Goal: Transaction & Acquisition: Obtain resource

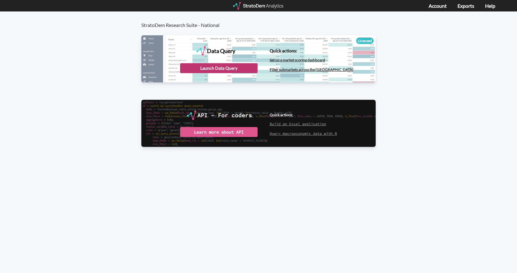
click at [223, 67] on div "Launch Data Query" at bounding box center [218, 68] width 77 height 10
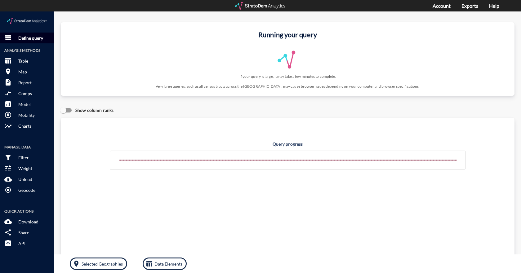
click p "Define query"
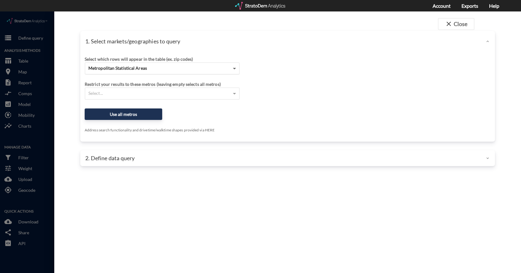
click span
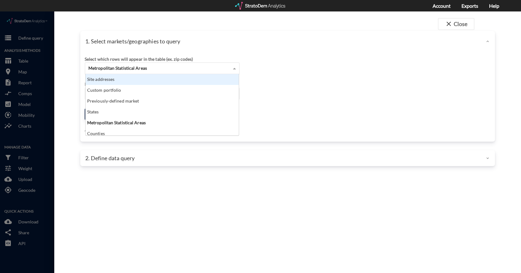
click div "Site addresses"
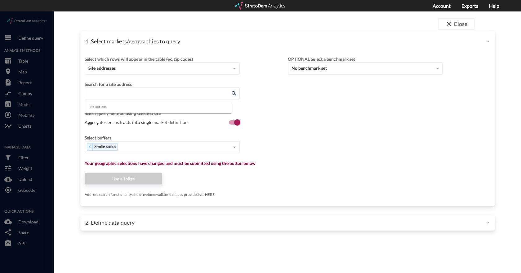
click input "Enter an address"
paste input "2000 Ironside Dr, Suffolk, VA 23435"
click li "2000 Ironside Dr, Suffolk, Virginia"
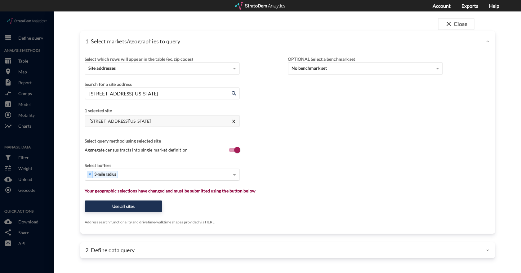
type input "2000 Ironside Dr, Suffolk, Virginia"
click div "Select..."
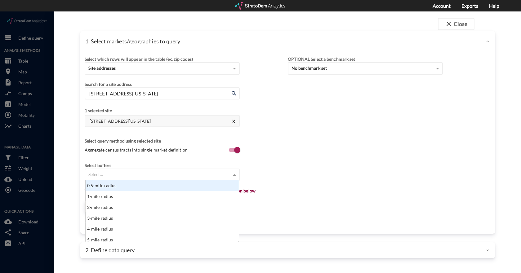
scroll to position [57, 149]
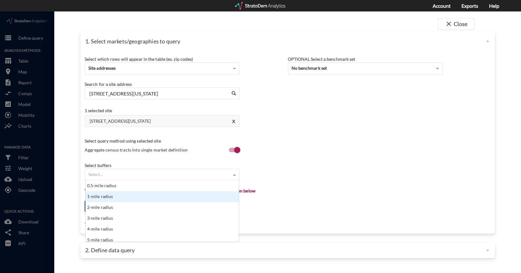
click div "1-mile radius"
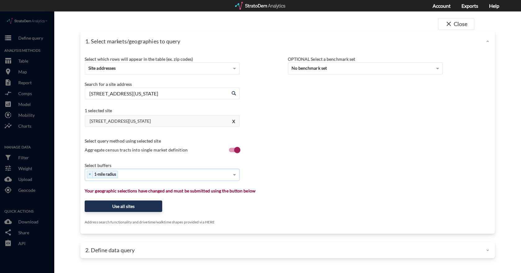
click div "× 1-mile radius"
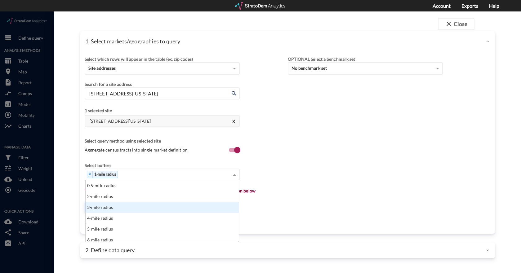
click div "3-mile radius"
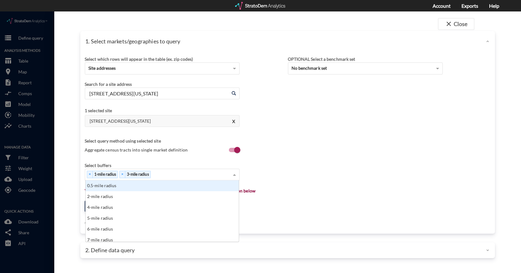
click div "× 1-mile radius × 3-mile radius"
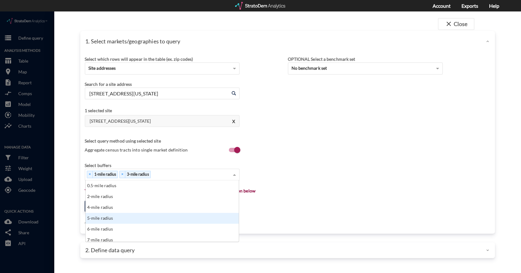
click div "5-mile radius"
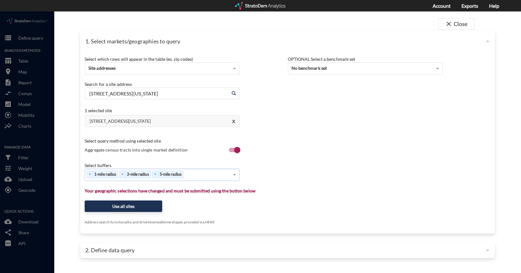
click div "× 1-mile radius × 3-mile radius × 5-mile radius"
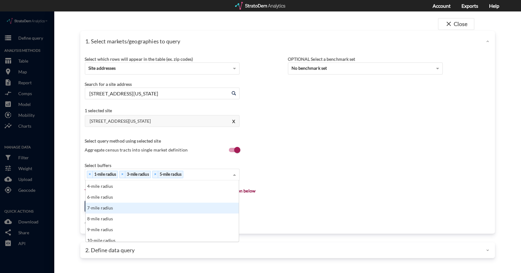
scroll to position [31, 0]
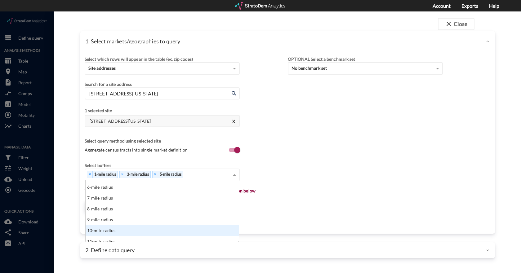
click div "10-mile radius"
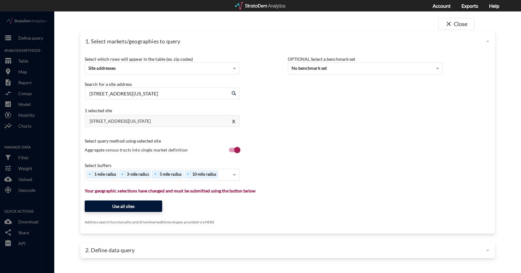
click button "Use all sites"
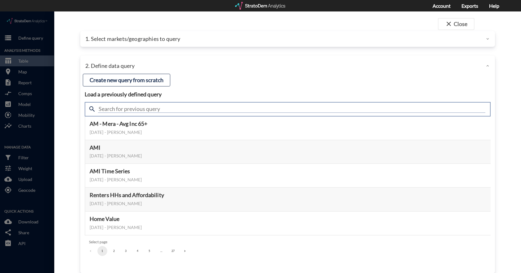
click input "text"
type input "active adult supplement"
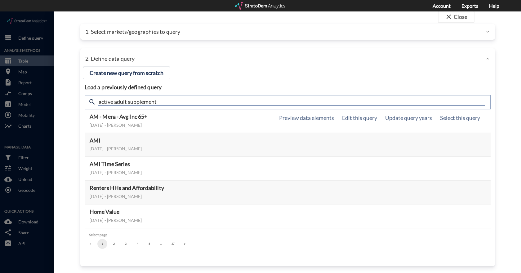
scroll to position [9, 0]
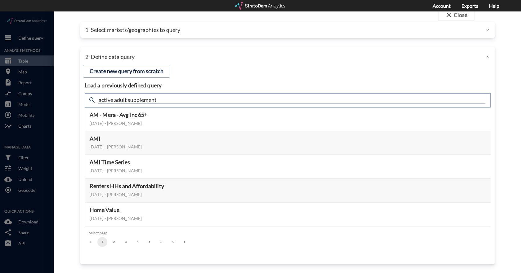
click input "active adult supplement"
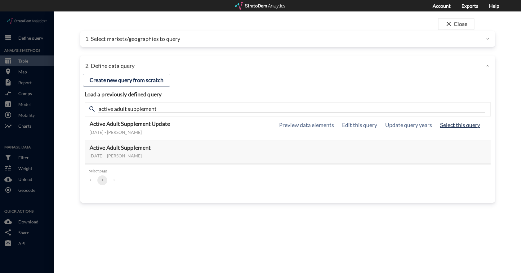
click button "Select this query"
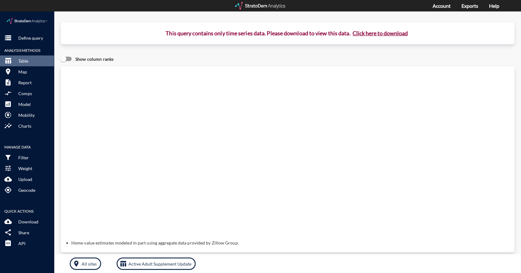
click button "Click here to download"
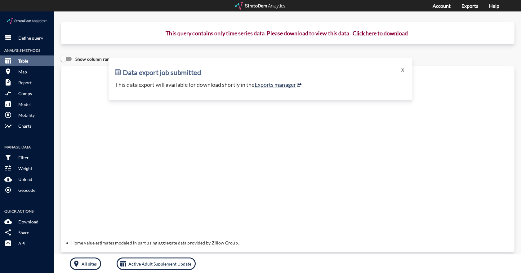
click button "table_chart Table"
click p "Define query"
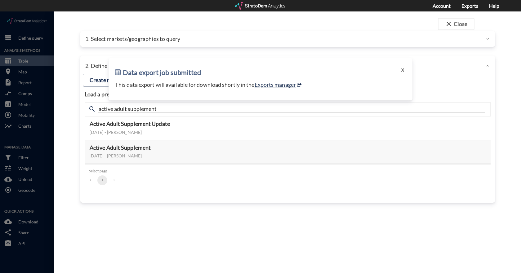
click button "X"
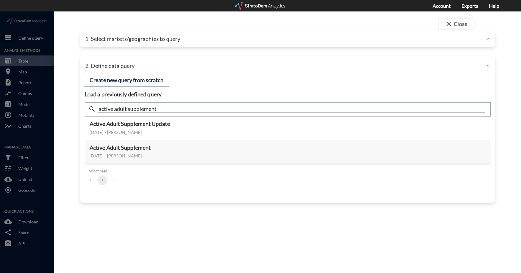
click input "active adult supplement"
type input "housing demand & Meta"
click input "housing demand & Meta"
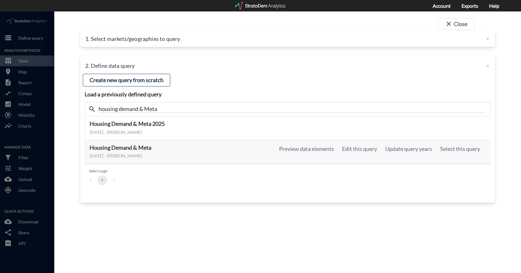
click h5 "Housing Demand & Meta"
click button "Select this query"
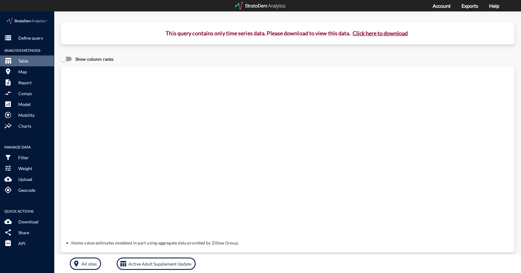
click button "Click here to download"
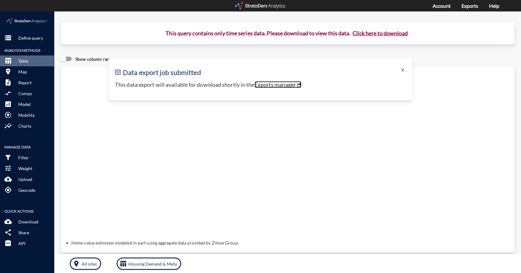
click link "Exports manager"
click button "room Map"
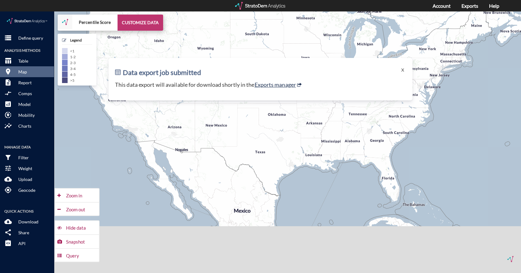
click button "CUSTOMIZE DATA"
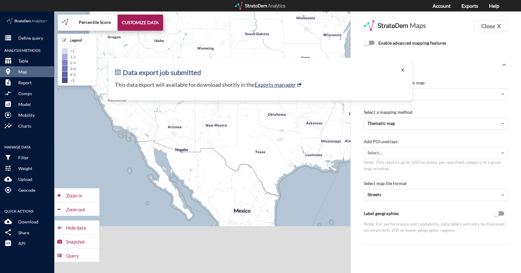
click button "X"
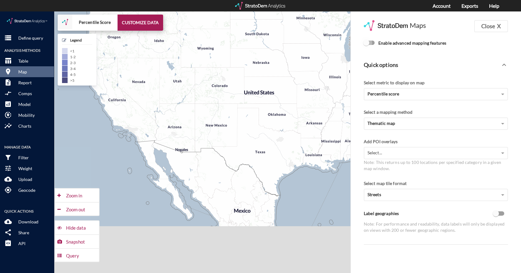
click input "Enable advanced mapping features"
checkbox input "true"
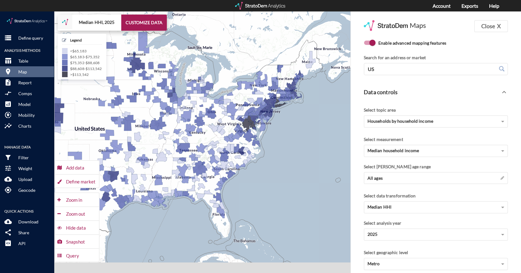
drag, startPoint x: 318, startPoint y: 95, endPoint x: 148, endPoint y: 132, distance: 173.9
click div "+ − Median HHI, 2025 CUSTOMIZE DATA Legend < $65,183 $65,183 - $75,352 $75,352 …"
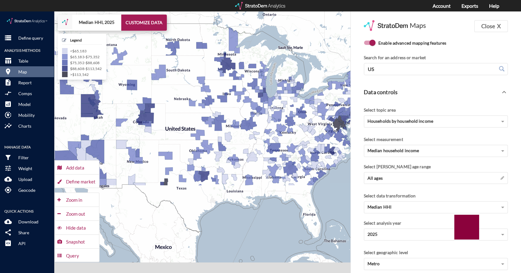
click div "+ − Median HHI, 2025 CUSTOMIZE DATA Legend < $65,183 $65,183 - $75,352 $75,352 …"
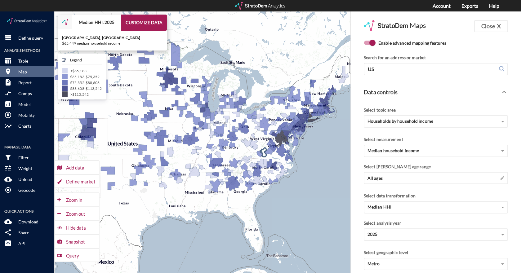
drag, startPoint x: 340, startPoint y: 121, endPoint x: 247, endPoint y: 142, distance: 95.1
click icon
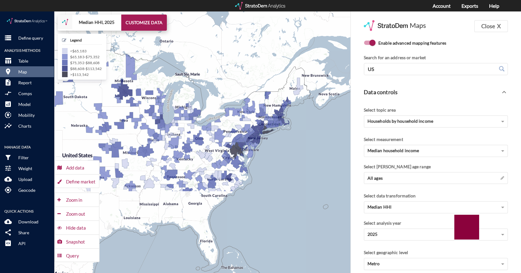
drag, startPoint x: 237, startPoint y: 141, endPoint x: 217, endPoint y: 142, distance: 20.2
click div "+ − Median HHI, 2025 CUSTOMIZE DATA Legend < $65,183 $65,183 - $75,352 $75,352 …"
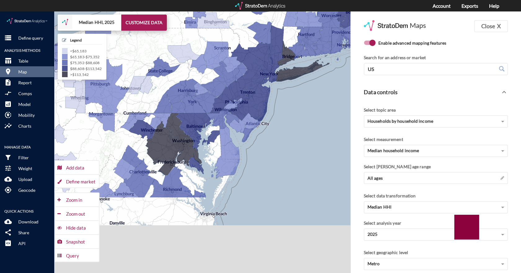
drag, startPoint x: 334, startPoint y: 126, endPoint x: 136, endPoint y: 138, distance: 198.1
click div "+ − Median HHI, 2025 CUSTOMIZE DATA Legend < $65,183 $65,183 - $75,352 $75,352 …"
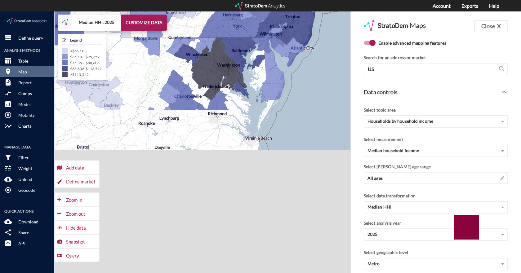
drag, startPoint x: 201, startPoint y: 188, endPoint x: 246, endPoint y: 110, distance: 89.6
click div "+ − Median HHI, 2025 CUSTOMIZE DATA Legend < $65,183 $65,183 - $75,352 $75,352 …"
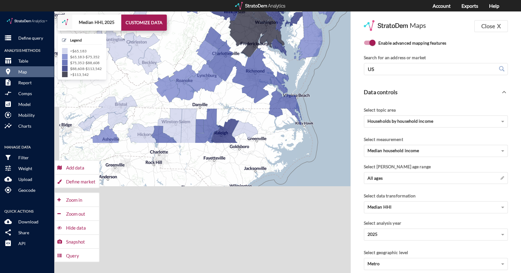
drag, startPoint x: 254, startPoint y: 165, endPoint x: 293, endPoint y: 121, distance: 58.9
click div "+ − Median HHI, 2025 CUSTOMIZE DATA Legend < $65,183 $65,183 - $75,352 $75,352 …"
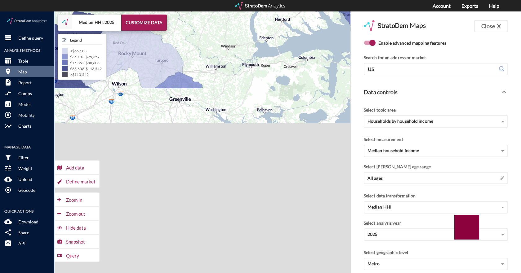
drag, startPoint x: 240, startPoint y: 184, endPoint x: 279, endPoint y: 71, distance: 119.8
click div "+ − Median HHI, 2025 CUSTOMIZE DATA Legend < $65,183 $65,183 - $75,352 $75,352 …"
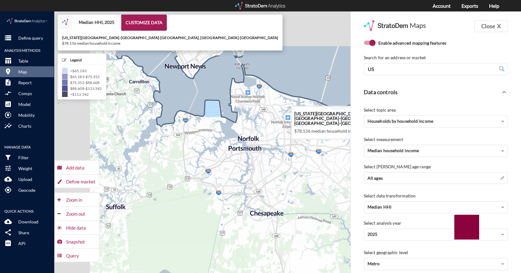
drag, startPoint x: 177, startPoint y: 66, endPoint x: 228, endPoint y: 130, distance: 82.9
click icon
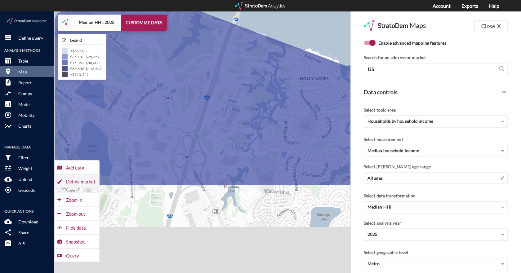
click div "Define market"
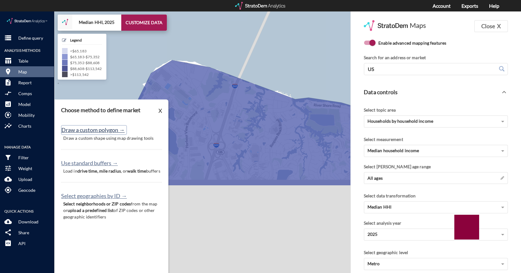
click button "Draw a custom polygon →"
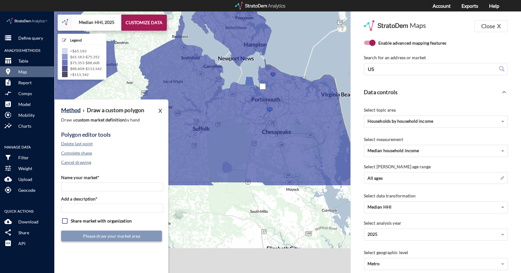
click div
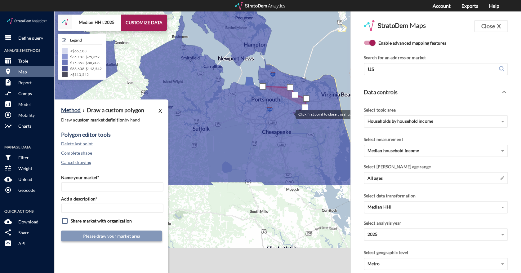
click div
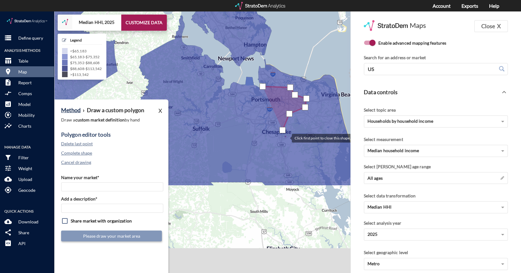
click div
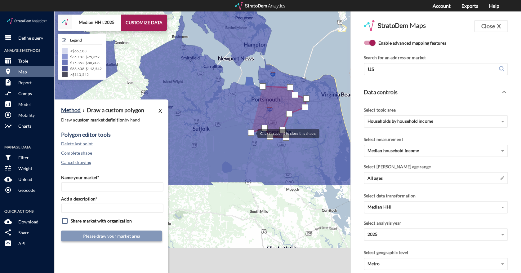
click div
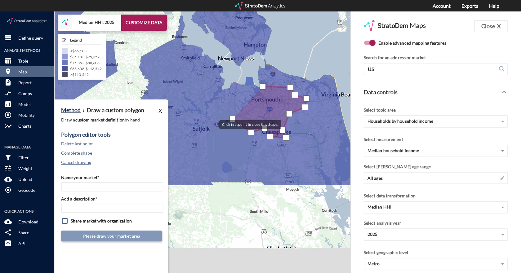
click div
drag, startPoint x: 206, startPoint y: 133, endPoint x: 200, endPoint y: 133, distance: 6.2
click div
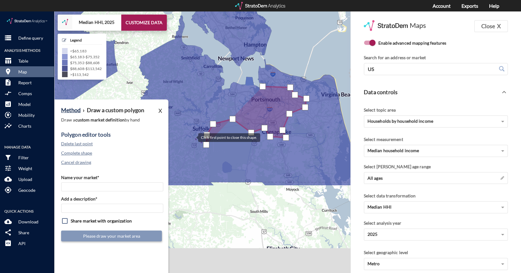
click div
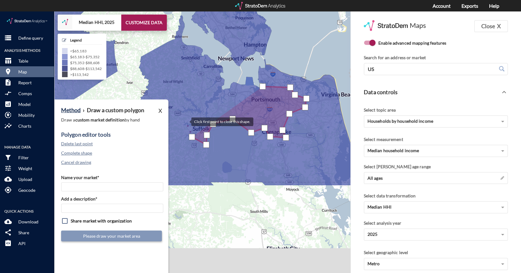
click div
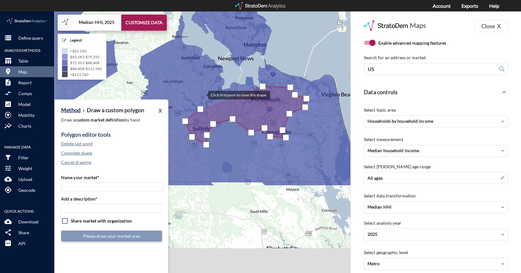
click div
drag, startPoint x: 199, startPoint y: 59, endPoint x: 203, endPoint y: 52, distance: 8.0
click div
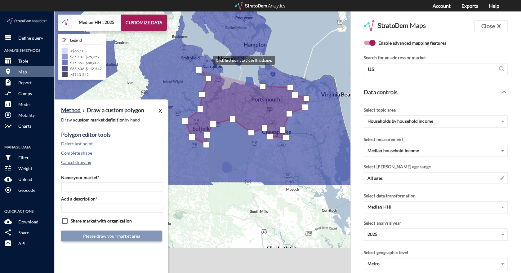
click div
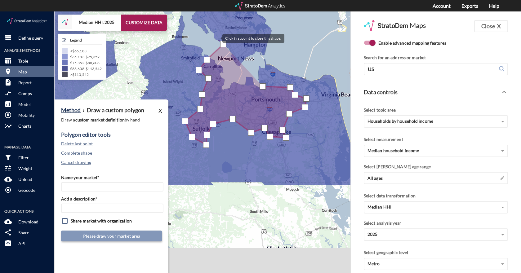
click div
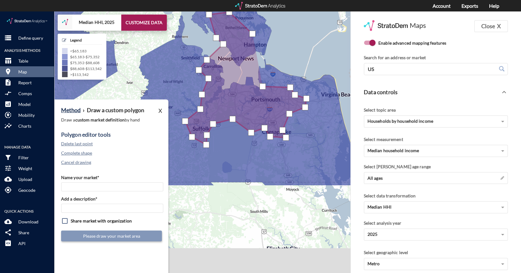
click div
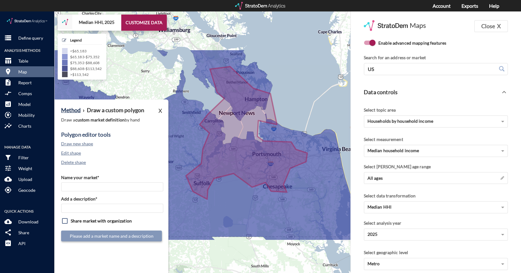
drag, startPoint x: 292, startPoint y: 27, endPoint x: 292, endPoint y: 82, distance: 55.2
click div "+ − Median HHI, 2025 CUSTOMIZE DATA Legend < $65,183 $65,183 - $75,352 $75,352 …"
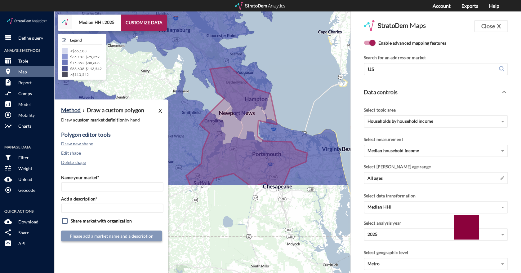
click icon
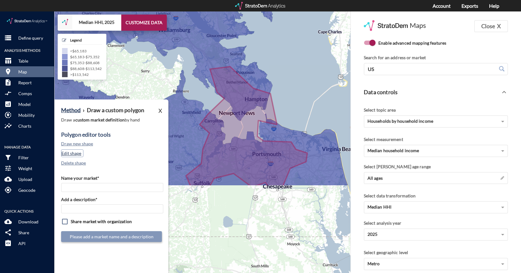
click button "Edit shape"
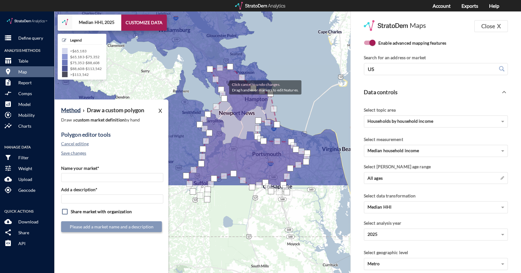
drag, startPoint x: 218, startPoint y: 79, endPoint x: 223, endPoint y: 75, distance: 6.0
click div
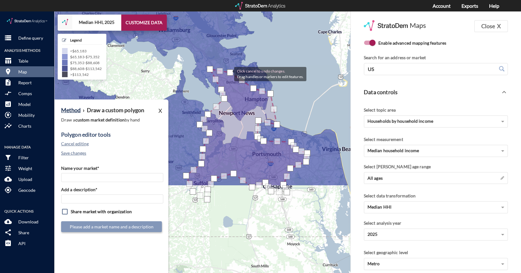
drag, startPoint x: 228, startPoint y: 55, endPoint x: 228, endPoint y: 62, distance: 7.1
click div
drag, startPoint x: 241, startPoint y: 70, endPoint x: 246, endPoint y: 64, distance: 7.7
click div
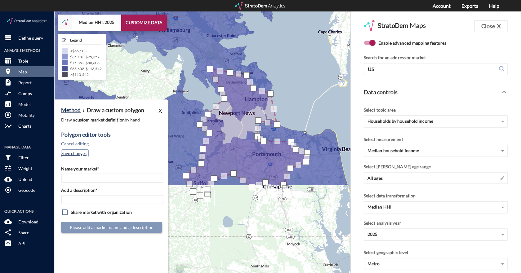
click button "Save changes"
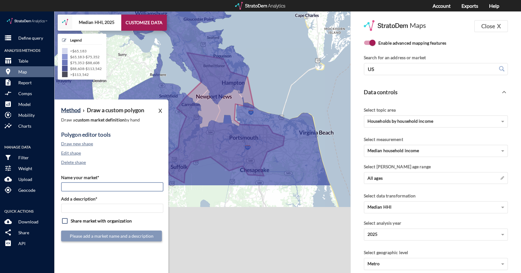
click input "Name your market*"
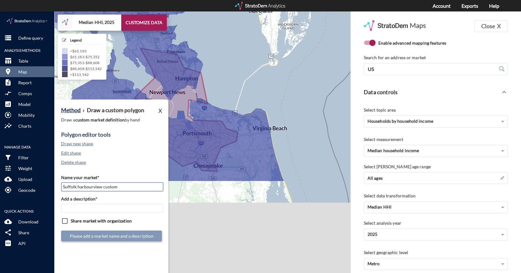
drag, startPoint x: 126, startPoint y: 176, endPoint x: 78, endPoint y: 171, distance: 48.3
click input "Suffolk harbourview custom"
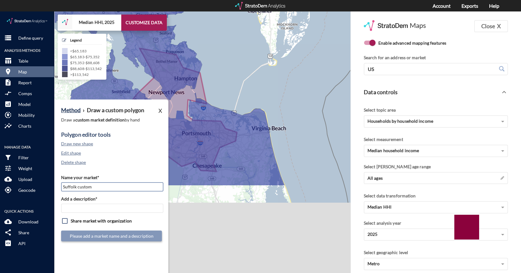
type input "Suffolk custom"
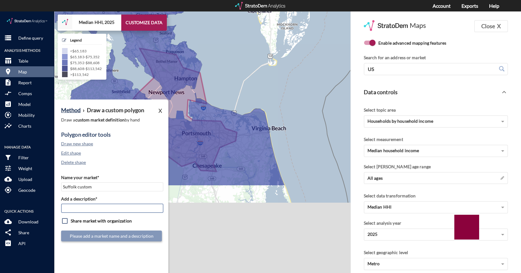
type input "A"
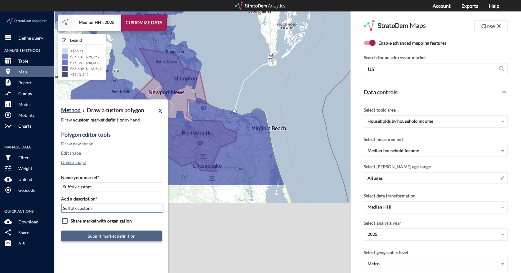
type input "Suffolk custom"
click button "Submit market definition"
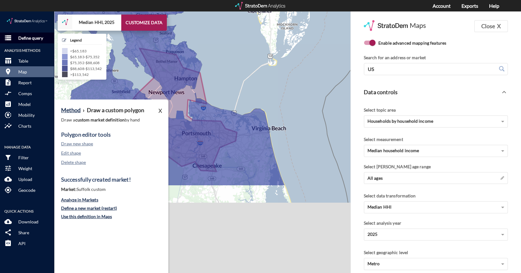
click p "Define query"
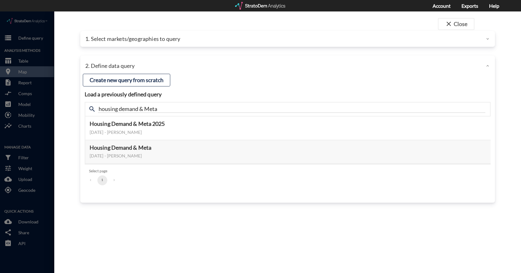
click p "1. Select markets/geographies to query"
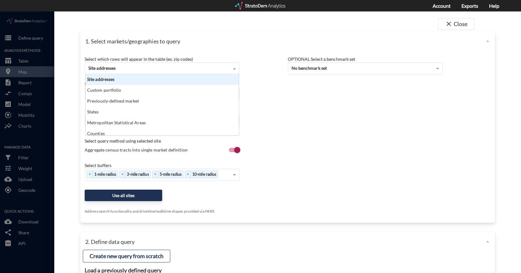
click div "Site addresses"
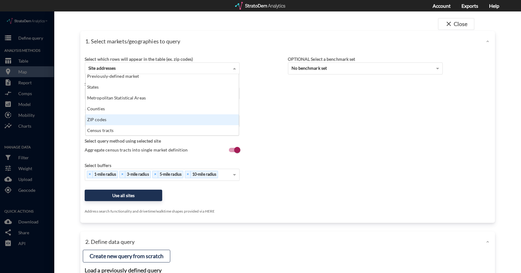
scroll to position [22, 0]
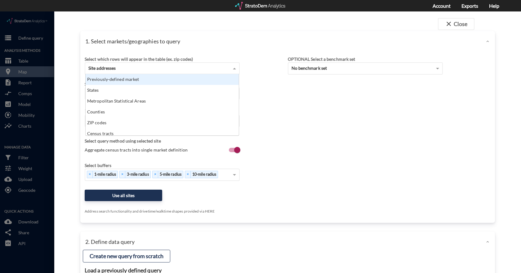
click div "Previously-defined market"
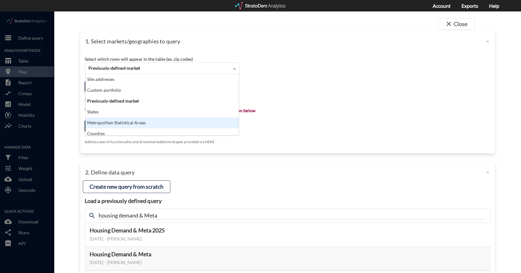
click div "Metropolitan Statistical Areas"
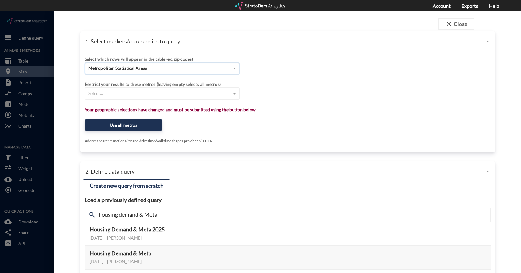
click span "Metropolitan Statistical Areas"
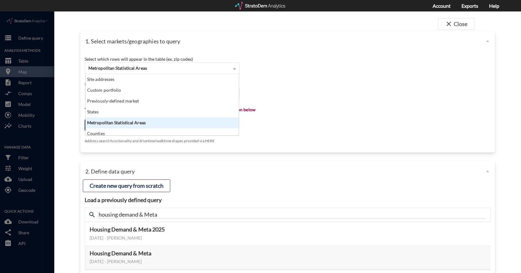
scroll to position [57, 149]
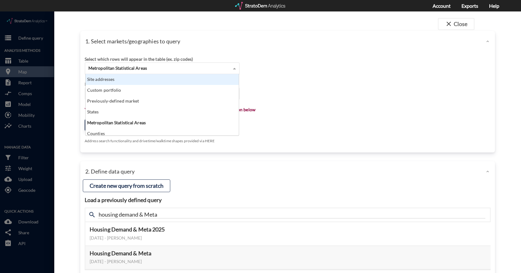
click div "1. Select markets/geographies to query"
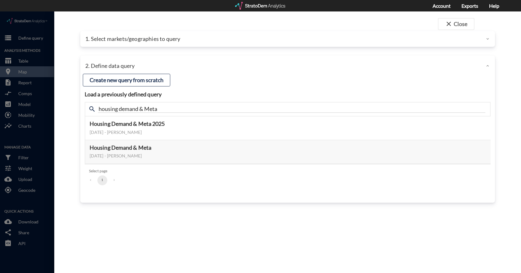
click p "1. Select markets/geographies to query"
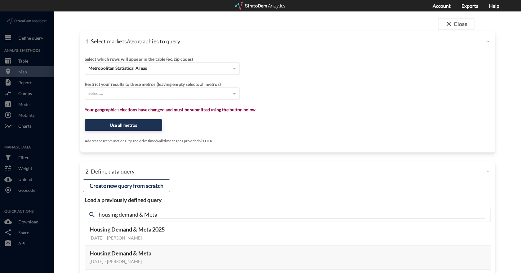
click div "Metropolitan Statistical Areas"
click div "Select which rows will appear in the table (ex. zip codes) Metropolitan Statist…"
click div "Select..."
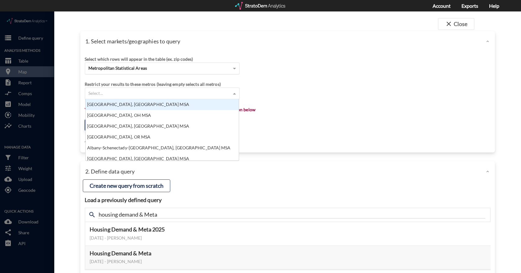
click div "Metropolitan Statistical Areas"
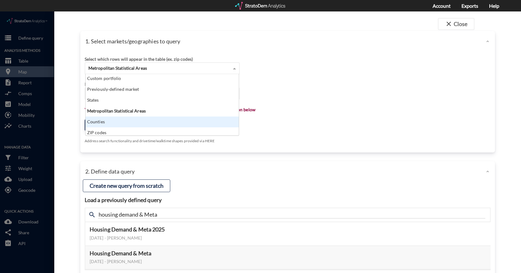
scroll to position [0, 0]
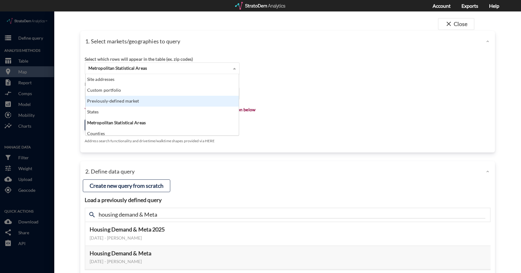
click div "Previously-defined market"
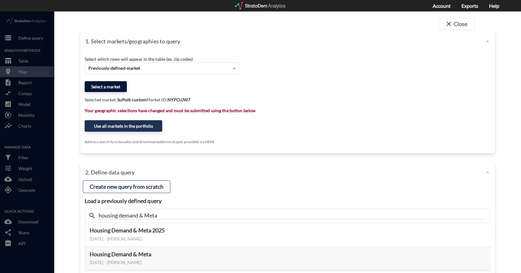
click button "Select a market"
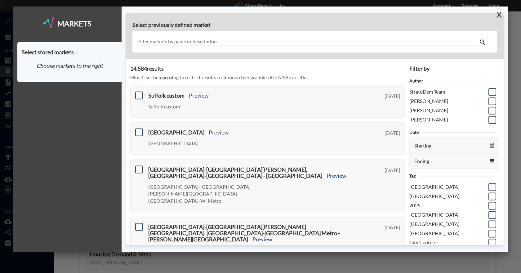
click at [502, 15] on button "X" at bounding box center [497, 15] width 11 height 16
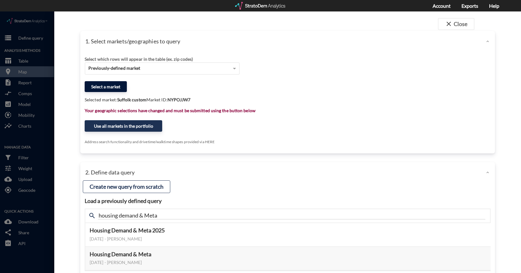
click button "Select a market"
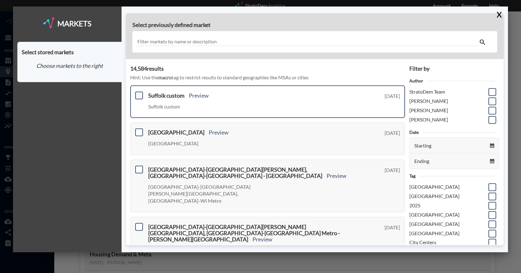
click at [141, 97] on span at bounding box center [139, 95] width 8 height 8
click at [138, 93] on input "checkbox" at bounding box center [138, 93] width 0 height 0
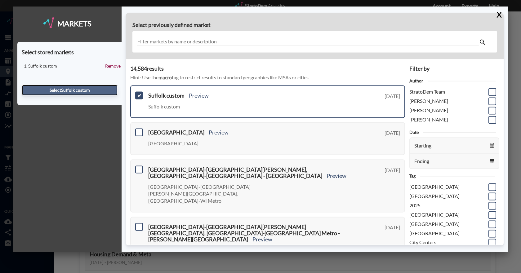
click at [86, 92] on button "Select Suffolk custom" at bounding box center [69, 90] width 95 height 11
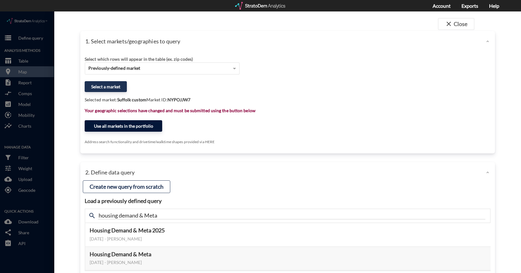
click button "Use all markets in the portfolio"
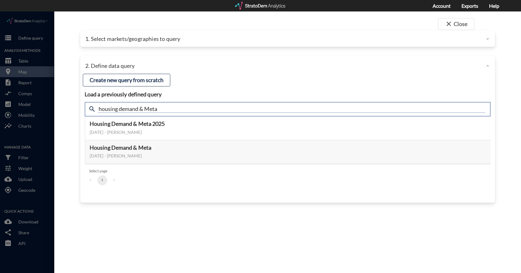
click input "housing demand & Meta"
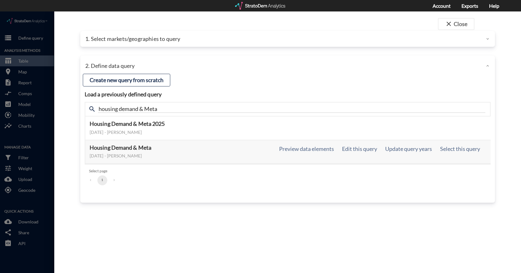
click h5 "Housing Demand & Meta"
click button "Select this query"
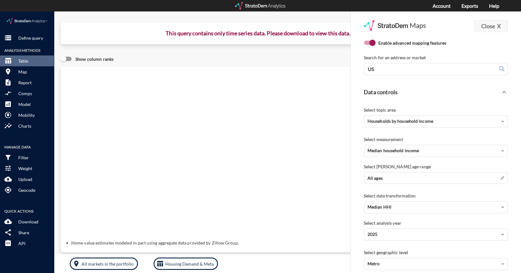
drag, startPoint x: 490, startPoint y: 15, endPoint x: 440, endPoint y: 26, distance: 51.7
click strong "X"
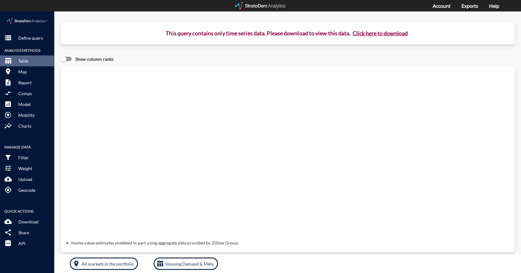
click button "Click here to download"
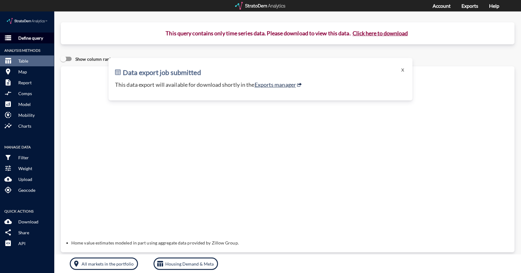
click button "storage Define query"
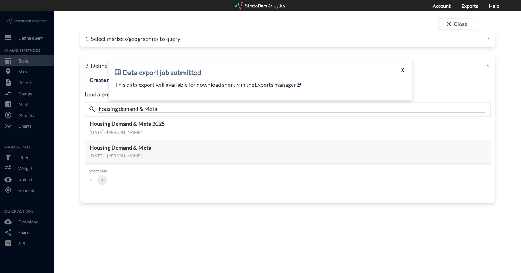
click button "X"
click input "housing demand & Meta"
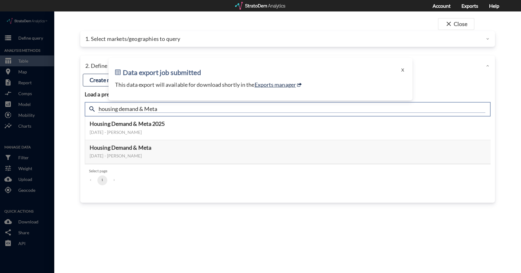
click input "housing demand & Meta"
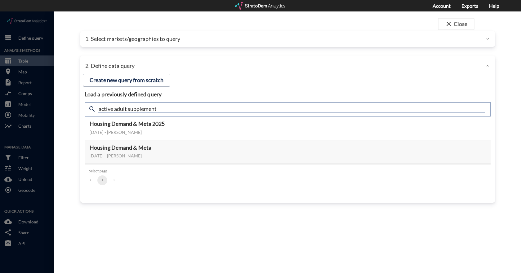
type input "active adult supplement"
click input "active adult supplement"
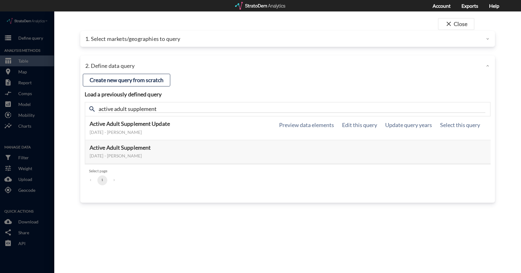
click h5 "Active Adult Supplement Update"
click button "Select this query"
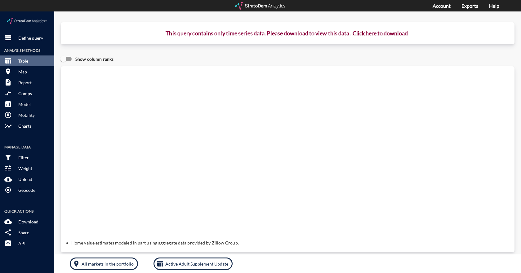
click button "Click here to download"
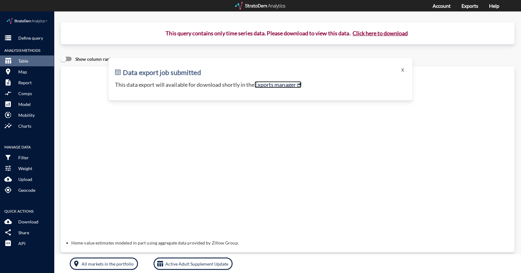
click link "Exports manager"
click button "room Map"
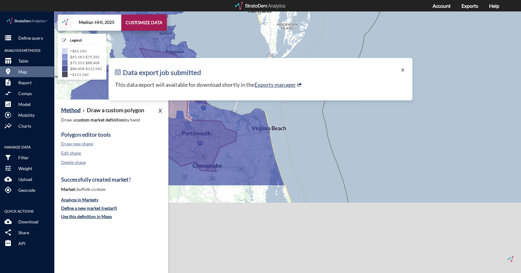
click button "X"
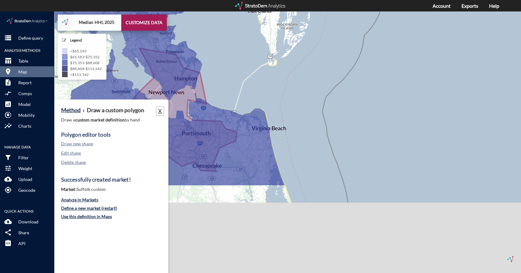
click button "X"
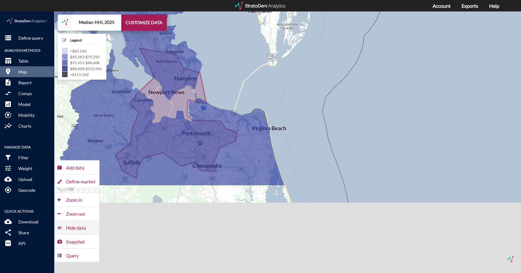
click div "Hide data"
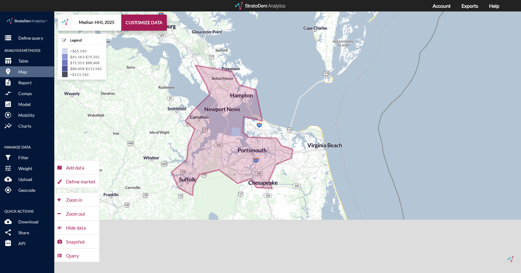
drag, startPoint x: 163, startPoint y: 166, endPoint x: 220, endPoint y: 182, distance: 58.8
click div "+ − Median HHI, 2025 CUSTOMIZE DATA Legend < $65,183 $65,183 - $75,352 $75,352 …"
drag, startPoint x: 251, startPoint y: 202, endPoint x: 254, endPoint y: 196, distance: 6.5
click div "+ − Median HHI, 2025 CUSTOMIZE DATA Legend < $65,183 $65,183 - $75,352 $75,352 …"
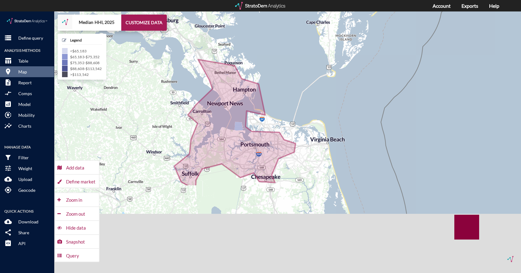
click div "+ − Median HHI, 2025 CUSTOMIZE DATA Legend < $65,183 $65,183 - $75,352 $75,352 …"
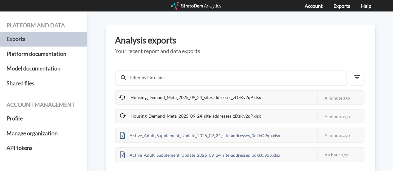
scroll to position [31, 0]
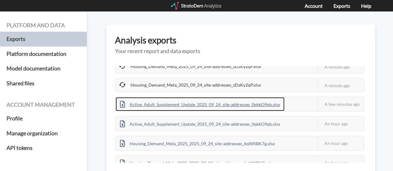
click at [249, 105] on div "Active_Adult_Supplement_Update_2025_09_24_site-addresses_0qkkO9qb.xlsx" at bounding box center [200, 104] width 169 height 14
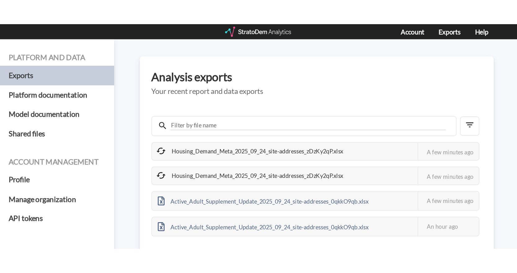
scroll to position [0, 0]
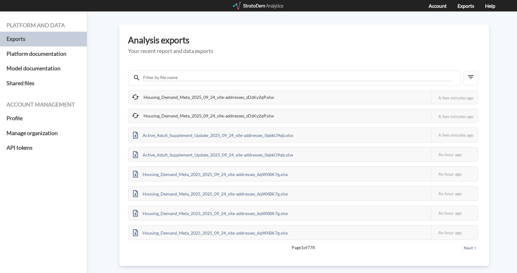
click at [261, 7] on div at bounding box center [258, 6] width 51 height 8
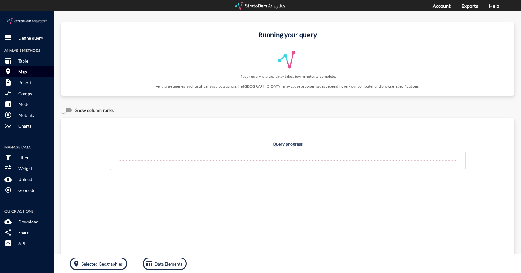
click button "room Map"
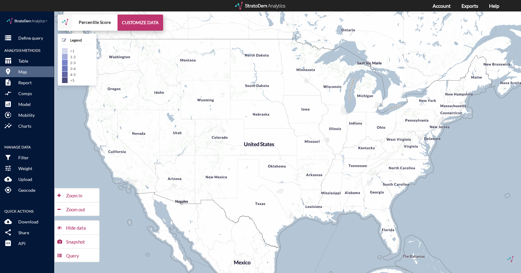
click button "CUSTOMIZE DATA"
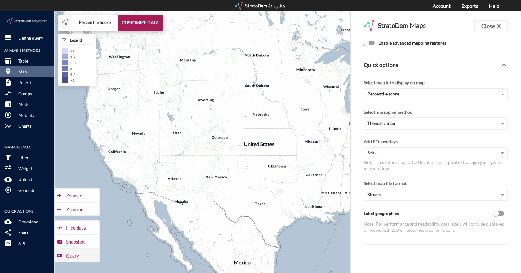
click div "Query"
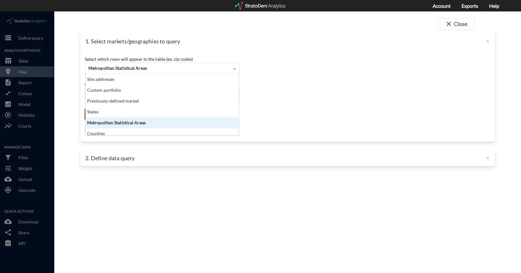
click div "Metropolitan Statistical Areas"
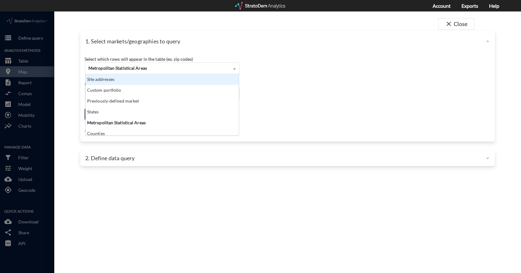
click div "Site addresses"
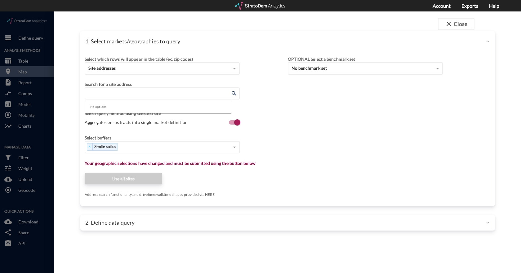
click input "Enter an address"
paste input "2"
click li "Ironside Dr, Suffolk, Virginia"
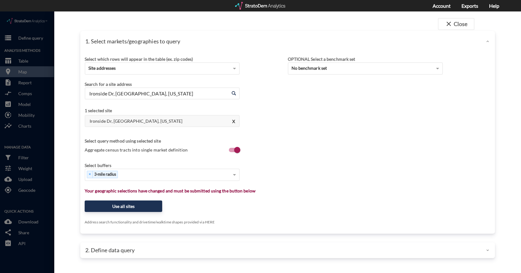
click input "Ironside Dr, Suffolk, Virginia"
click input "2000 Ironside Dr, Suffolk, Virginia"
click span
drag, startPoint x: 90, startPoint y: 83, endPoint x: 106, endPoint y: 81, distance: 16.5
click input "Ironside Dr, Suffolk, Virginia"
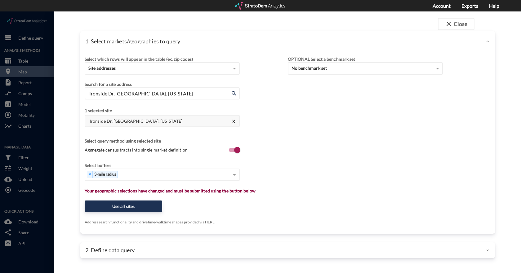
click input "Ironside Dr, Suffolk, Virginia"
click input "2000 Ironside Dr, Suffolk, Virginia"
click li "2000 Ironside Dr, Suffolk, Virginia"
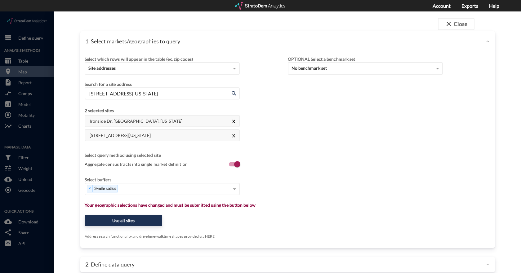
type input "2000 Ironside Dr, Suffolk, Virginia"
click button "X"
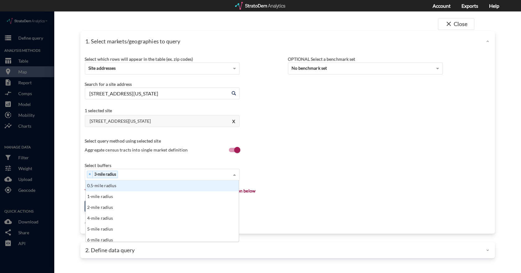
click div "× 3-mile radius"
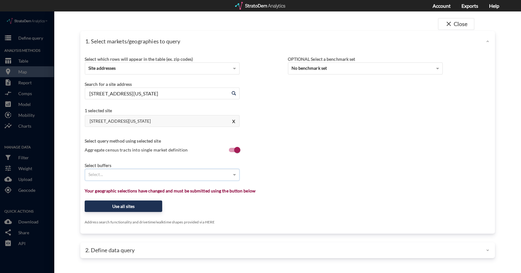
click div "Select..."
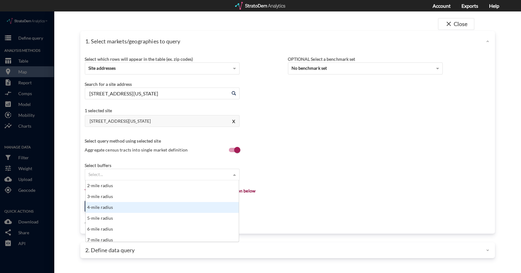
scroll to position [31, 0]
click div "5-mile radius"
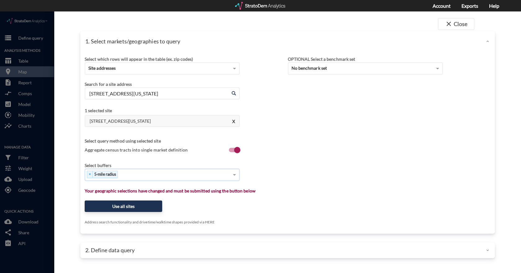
click div "× 5-mile radius"
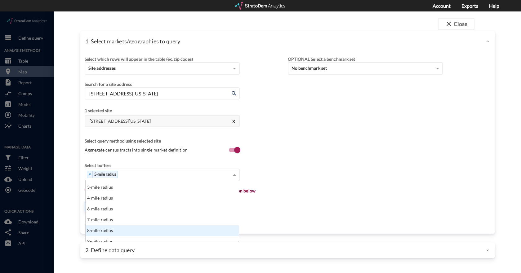
scroll to position [62, 0]
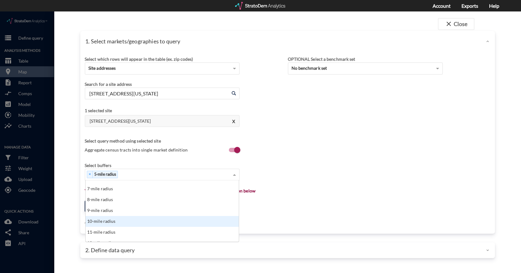
click div "10-mile radius"
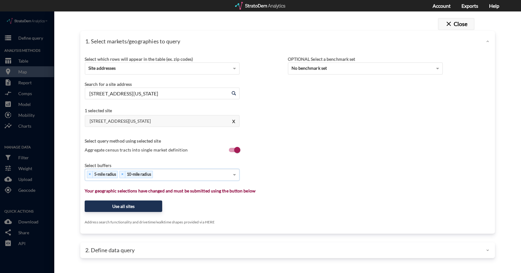
click button "close Close"
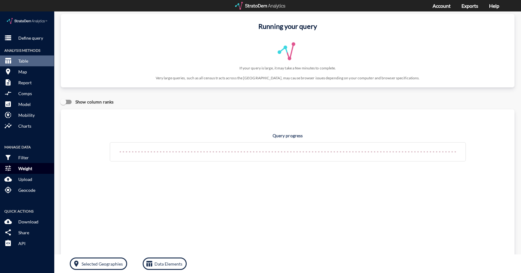
scroll to position [0, 0]
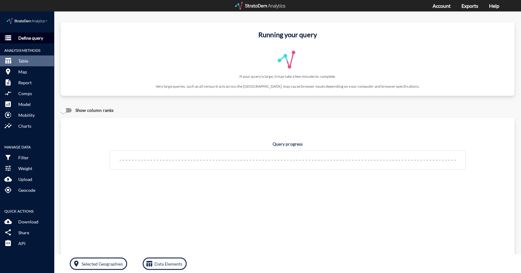
click p "Define query"
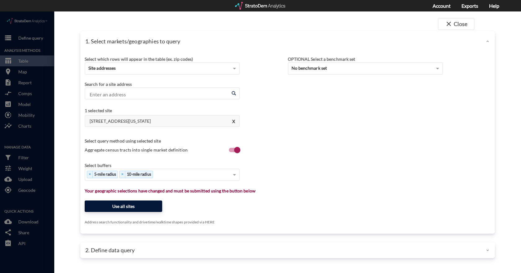
click button "Use all sites"
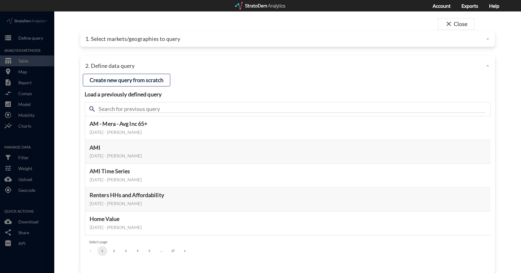
click div
click button "close Close"
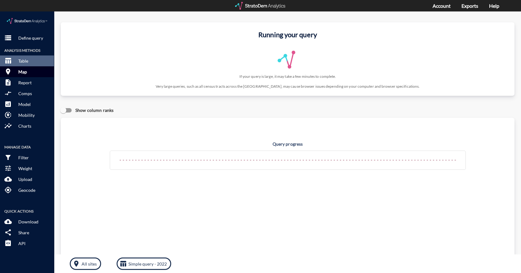
click p "Map"
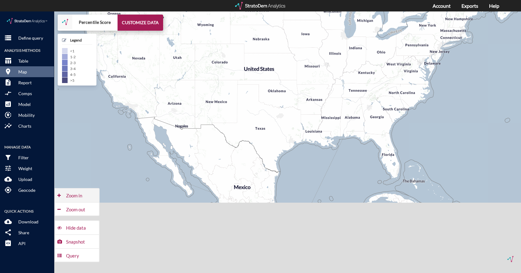
click div "Zoom in"
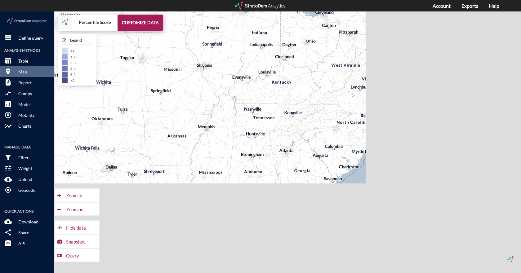
drag, startPoint x: 466, startPoint y: 141, endPoint x: 271, endPoint y: 150, distance: 195.1
click div "+ − Percentile Score CUSTOMIZE DATA Legend < 1 1 - 2 2 - 3 3 - 4 4 - 5 > 5 Draw…"
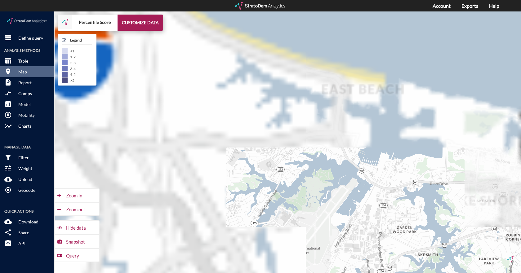
drag, startPoint x: 249, startPoint y: 62, endPoint x: 478, endPoint y: 211, distance: 273.3
click div "+ − Percentile Score CUSTOMIZE DATA Legend < 1 1 - 2 2 - 3 3 - 4 4 - 5 > 5 Draw…"
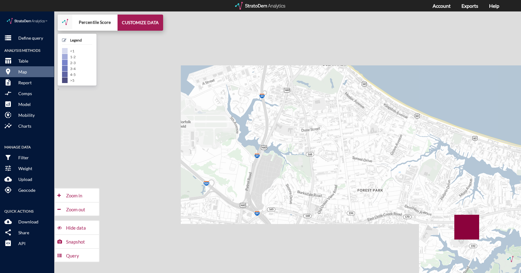
drag, startPoint x: 208, startPoint y: 121, endPoint x: 399, endPoint y: 192, distance: 203.8
click div "+ − Percentile Score CUSTOMIZE DATA Legend < 1 1 - 2 2 - 3 3 - 4 4 - 5 > 5 Draw…"
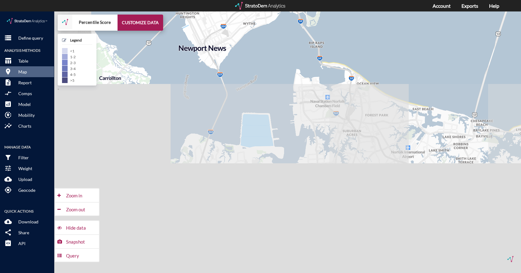
drag, startPoint x: 175, startPoint y: 157, endPoint x: 236, endPoint y: 108, distance: 78.7
click div "+ − Percentile Score CUSTOMIZE DATA Legend < 1 1 - 2 2 - 3 3 - 4 4 - 5 > 5 Draw…"
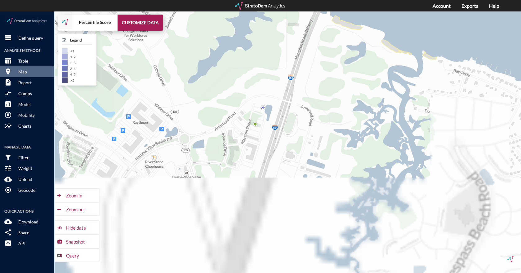
drag, startPoint x: 198, startPoint y: 204, endPoint x: 221, endPoint y: 180, distance: 32.4
click div "+ − Percentile Score CUSTOMIZE DATA Legend < 1 1 - 2 2 - 3 3 - 4 4 - 5 > 5 Draw…"
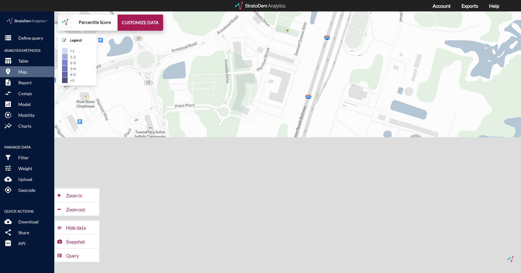
drag, startPoint x: 224, startPoint y: 179, endPoint x: 224, endPoint y: 161, distance: 17.7
click div "+ − Percentile Score CUSTOMIZE DATA Legend < 1 1 - 2 2 - 3 3 - 4 4 - 5 > 5 Draw…"
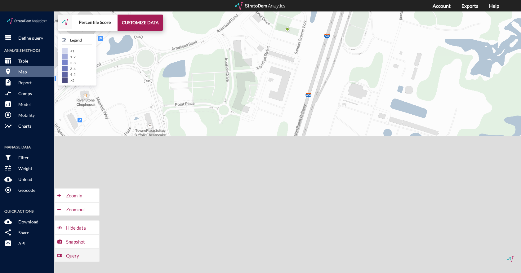
click div "Query"
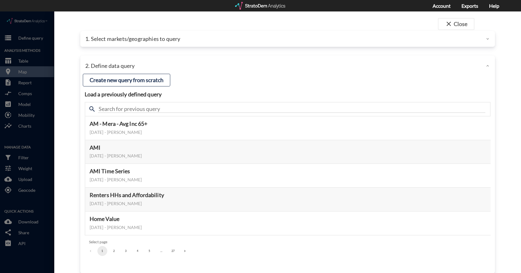
click div "1. Select markets/geographies to query"
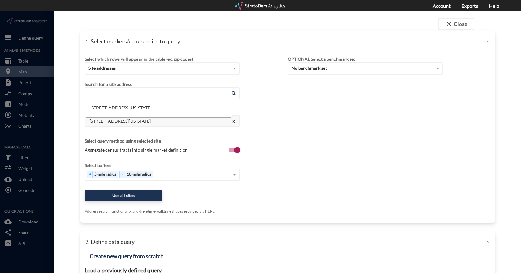
click input "Enter an address"
click li "2000 Ironside Dr, Suffolk, Virginia"
click input "2000 Ironside Dr, Suffolk, Virginia"
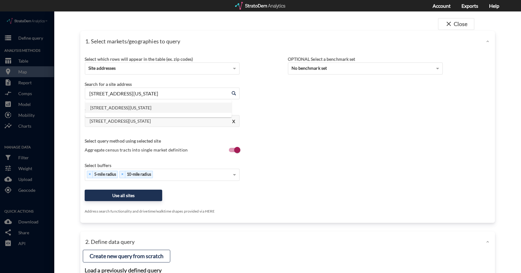
type input "="
type input "2000 Ironside Dr, Suffolk, Virginia"
click button "Use all sites"
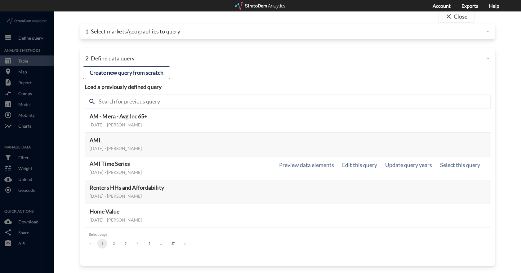
scroll to position [9, 0]
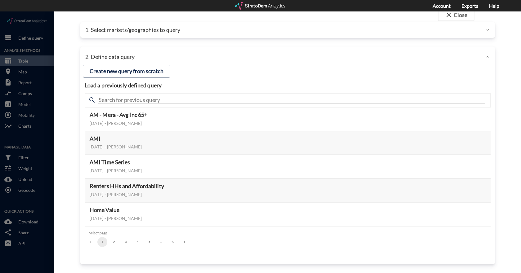
click div
click button "close Close"
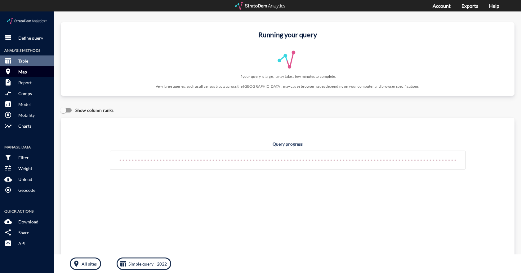
click button "room Map"
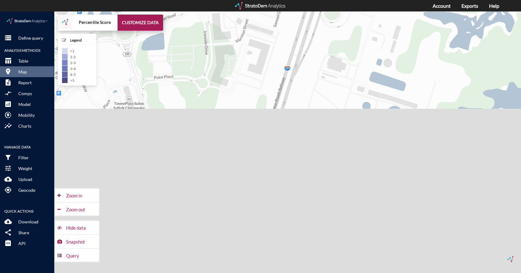
drag, startPoint x: 183, startPoint y: 100, endPoint x: 179, endPoint y: 97, distance: 4.8
click div "+ − Percentile Score CUSTOMIZE DATA Legend < 1 1 - 2 2 - 3 3 - 4 4 - 5 > 5 Draw…"
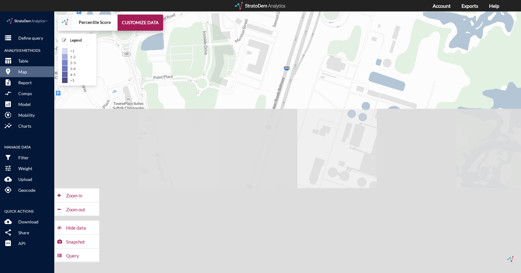
click div "+ − Percentile Score CUSTOMIZE DATA Legend < 1 1 - 2 2 - 3 3 - 4 4 - 5 > 5 Draw…"
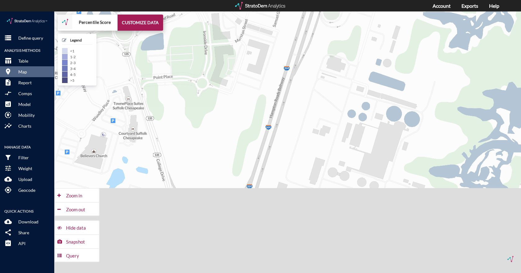
click div "+ − Percentile Score CUSTOMIZE DATA Legend < 1 1 - 2 2 - 3 3 - 4 4 - 5 > 5 Draw…"
click div "Hide data"
click button "Hide data"
click div "Hide data"
click div "Query"
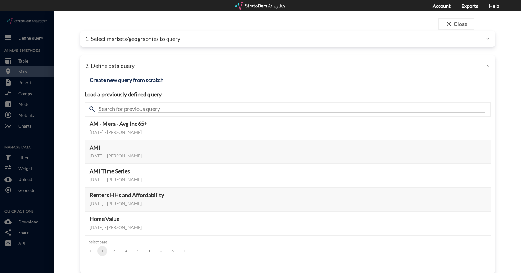
click div
click span "close"
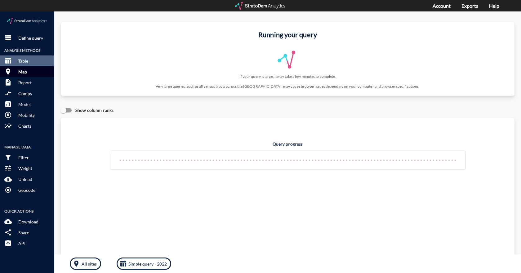
click button "room Map"
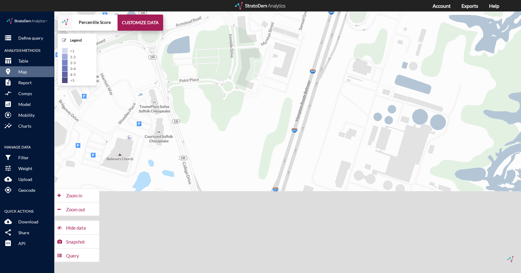
drag, startPoint x: 207, startPoint y: 144, endPoint x: 237, endPoint y: 148, distance: 30.0
click div "+ − Percentile Score CUSTOMIZE DATA Legend < 1 1 - 2 2 - 3 3 - 4 4 - 5 > 5 Draw…"
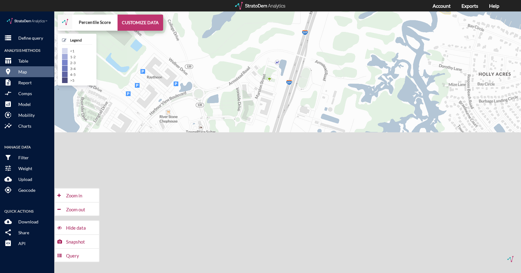
click button "CUSTOMIZE DATA"
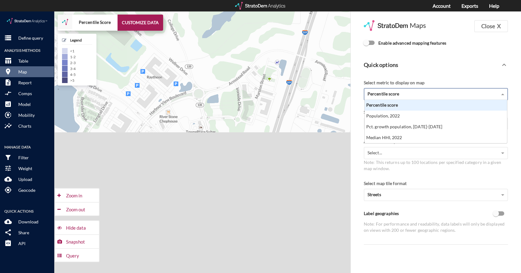
click div "Percentile score"
click div "Quick options"
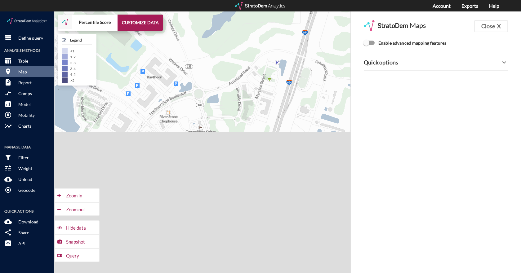
click input "Enable advanced mapping features"
checkbox input "true"
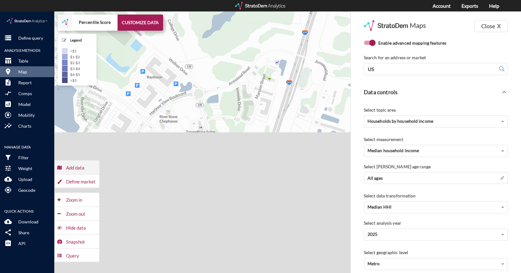
click div "Add data"
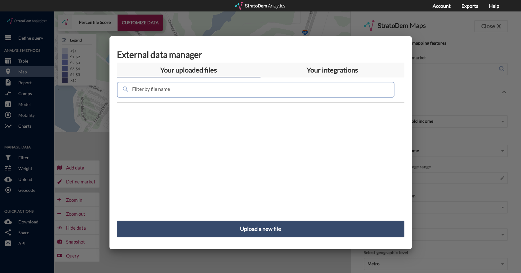
click input "text"
paste input "2"
click input "text"
type input "2200"
click div
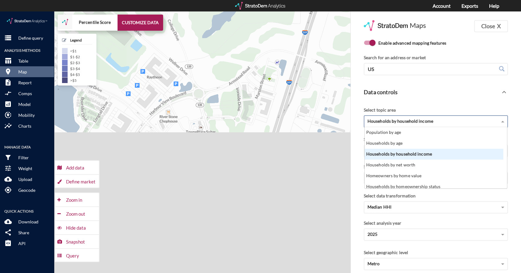
click span "Households by household income"
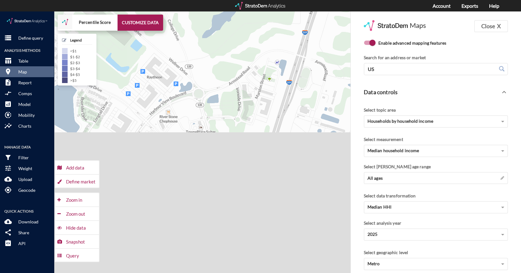
click div "Data controls"
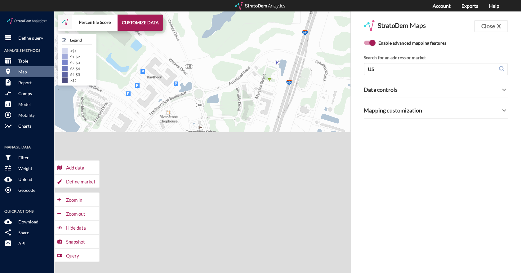
click p "Mapping customization"
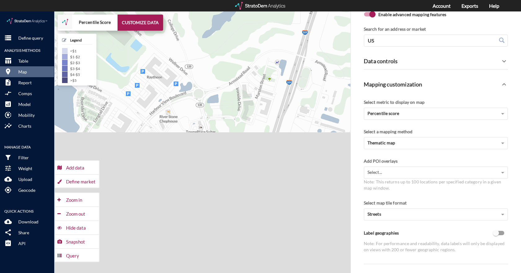
scroll to position [0, 0]
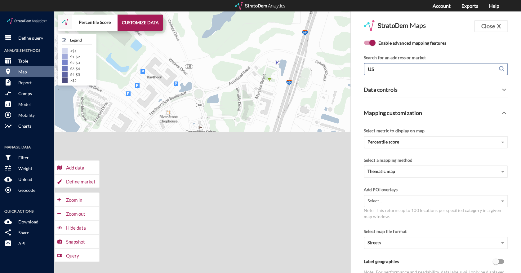
click input "US"
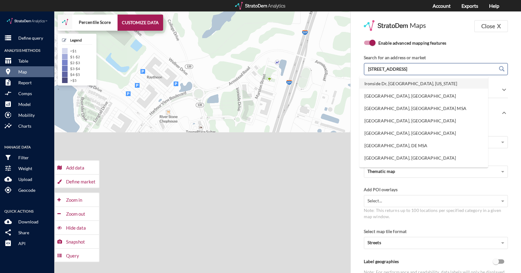
type input "2200 ironside drive, suffolk, va"
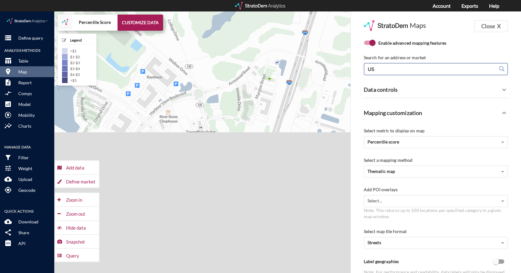
click span
click div "Search for an address or market US US"
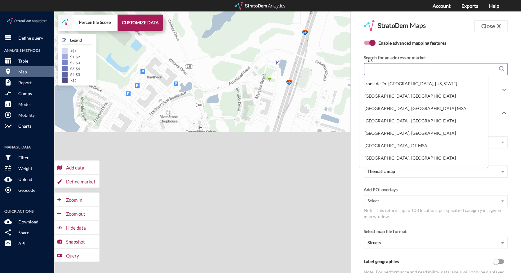
click input "US"
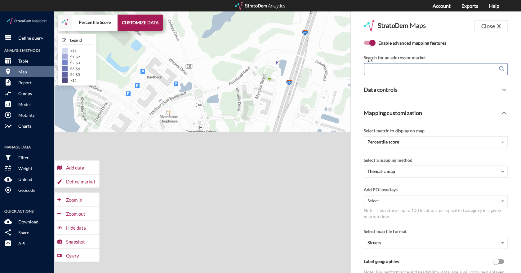
click input "US"
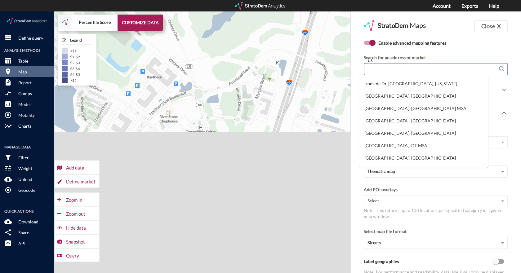
paste input "2000 Ironside Dr, Suffolk, VA 23435"
click input "2000 Ironside Dr, Suffolk, VA 23435"
click div "US 2000 Ironside Dr, Suffolk, VA 23435 US"
type input "2000 Ironside Dr, Suffolk, VA 23435"
click span
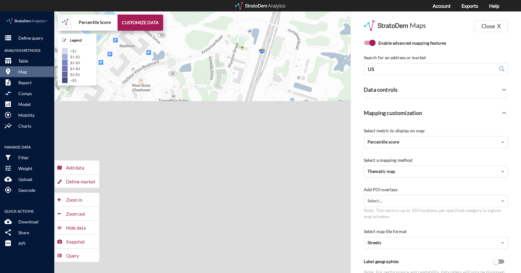
drag, startPoint x: 267, startPoint y: 113, endPoint x: 236, endPoint y: 77, distance: 47.2
click div "+ − Percentile Score CUSTOMIZE DATA Legend < $1 $1 - $2 $2 - $3 $3 - $4 $4 - $5…"
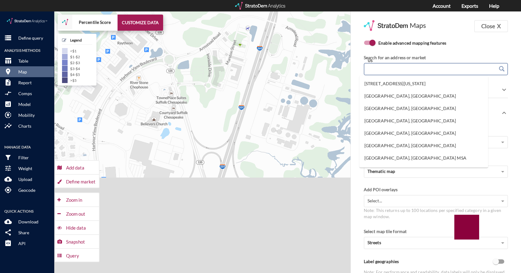
click input "US"
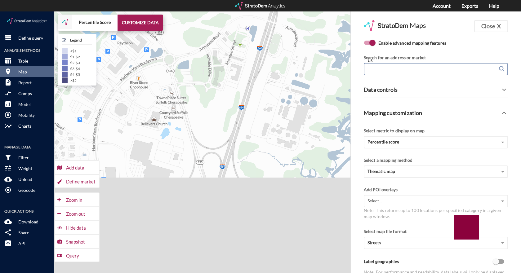
click input "US"
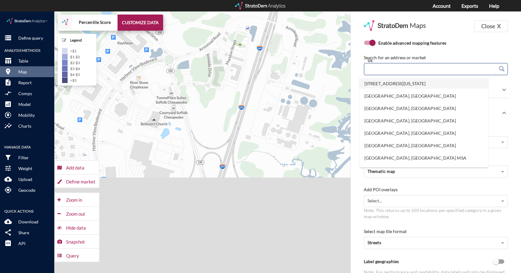
click li "2000 Ironside Dr, Suffolk, Virginia"
type input "2000 Ironside Dr, Suffolk, Virginia"
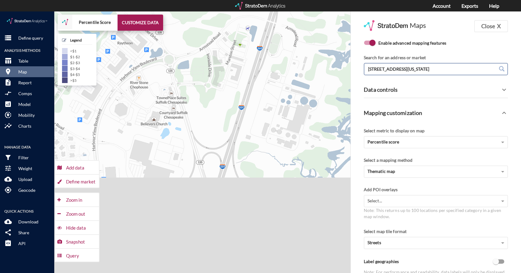
click span
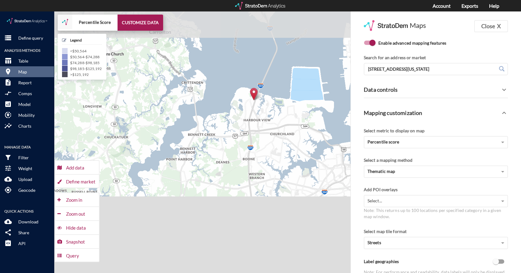
drag, startPoint x: 296, startPoint y: 63, endPoint x: 262, endPoint y: 96, distance: 48.0
click div "+ − Percentile Score CUSTOMIZE DATA Legend < $50,564 $50,564 - $74,288 $74,288 …"
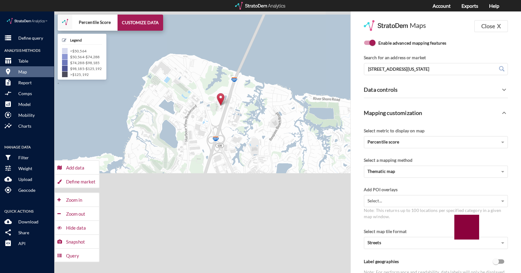
drag, startPoint x: 245, startPoint y: 105, endPoint x: 238, endPoint y: 113, distance: 10.3
click div "+ − Percentile Score CUSTOMIZE DATA Legend < $50,564 $50,564 - $74,288 $74,288 …"
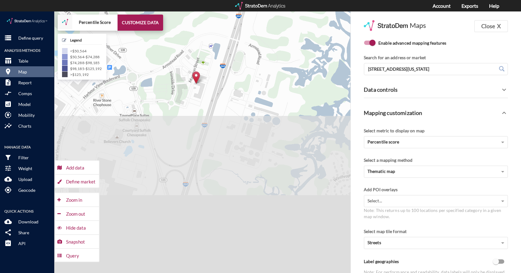
drag, startPoint x: 190, startPoint y: 104, endPoint x: 191, endPoint y: 96, distance: 8.4
click div "+ − Percentile Score CUSTOMIZE DATA Legend < $50,564 $50,564 - $74,288 $74,288 …"
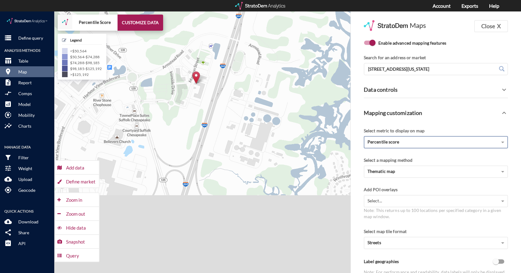
click div "Percentile score"
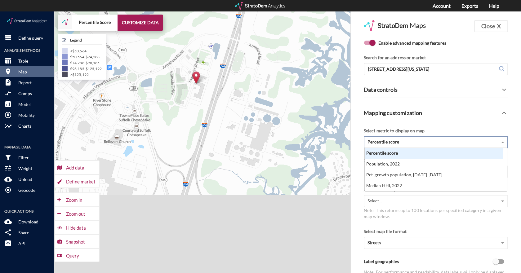
scroll to position [39, 135]
click div "Percentile score"
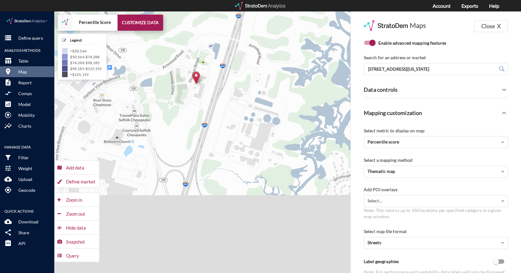
click div "Maps Close X Enable advanced mapping features Upload controls Color markers by …"
click div "Thematic map"
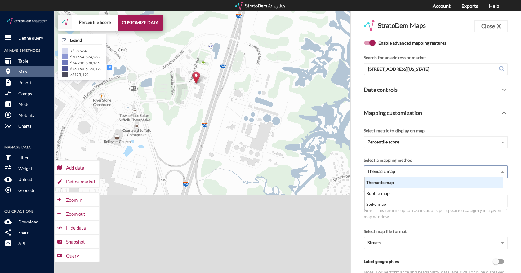
scroll to position [28, 135]
click div "Thematic map"
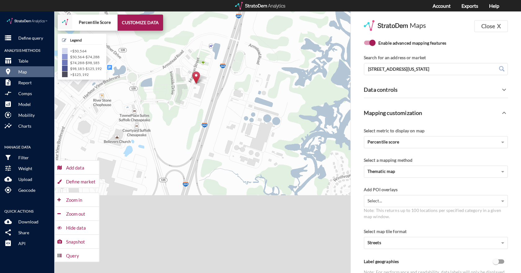
click div "Maps Close X Enable advanced mapping features Upload controls Color markers by …"
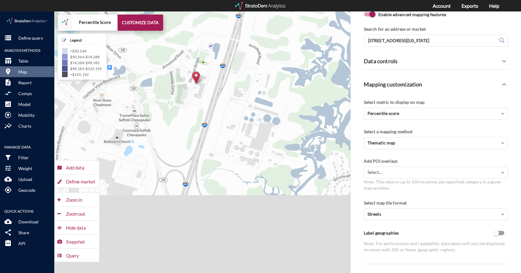
scroll to position [31, 0]
click div "Add data"
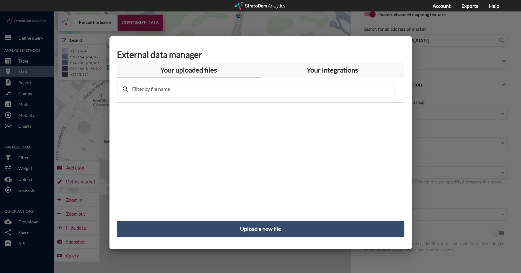
click div
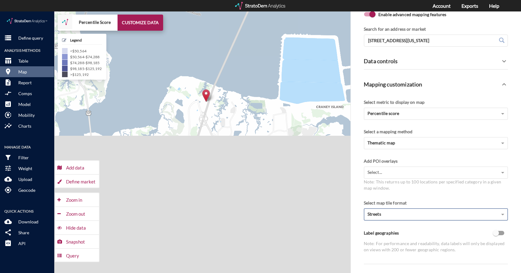
click div "Streets"
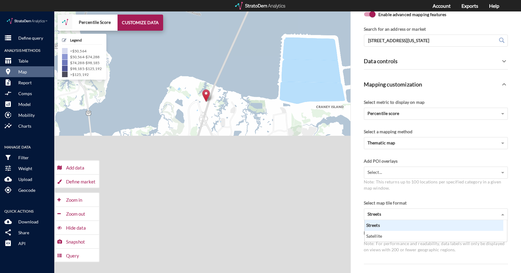
click div "Select map tile format"
click div "Select metric to display on map Percentile score"
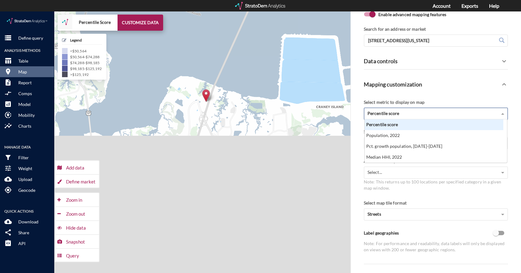
click div "Percentile score Percentile score Population, 2022 Pct. growth population, 2022…"
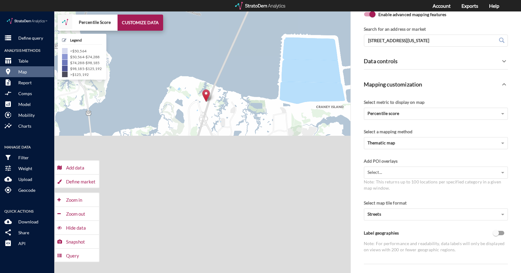
click div "Select metric to display on map"
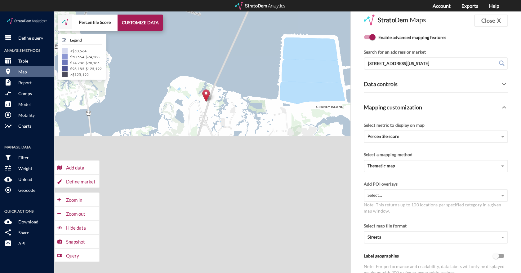
scroll to position [0, 0]
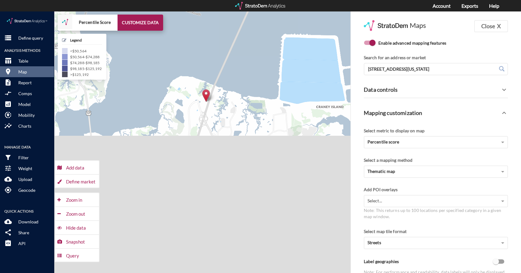
click div "Data controls"
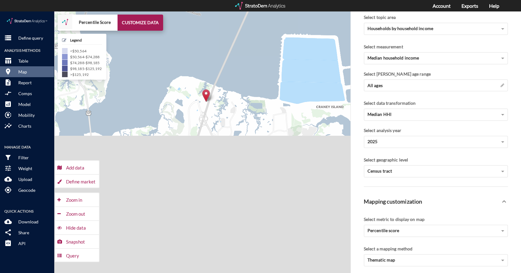
scroll to position [93, 0]
click div "Census tract"
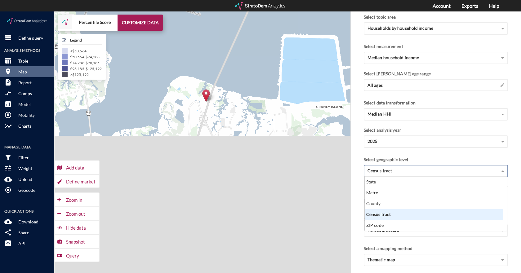
scroll to position [50, 135]
click div "Census tract"
click div "Select geographic level Census tract State Metro County Census tract ZIP code"
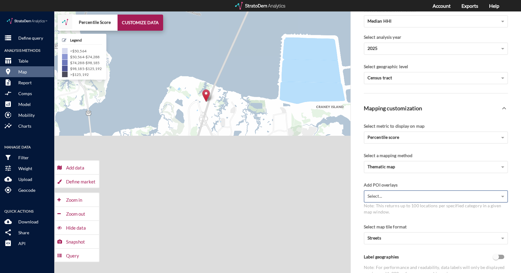
scroll to position [210, 0]
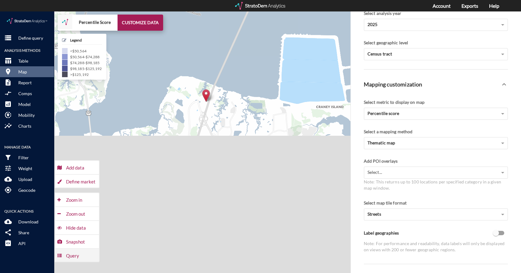
click div "Query"
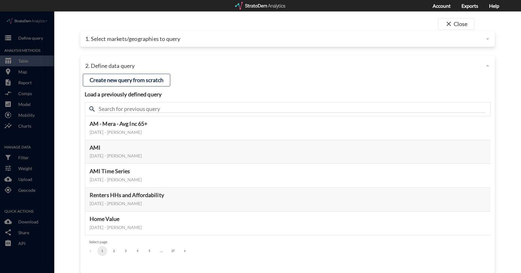
click p "1. Select markets/geographies to query"
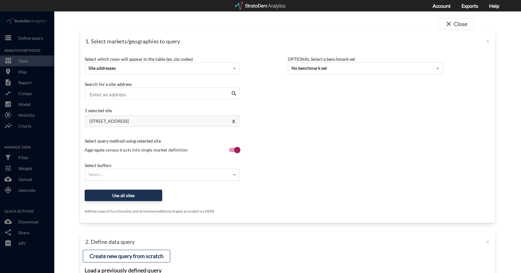
click div "Select..."
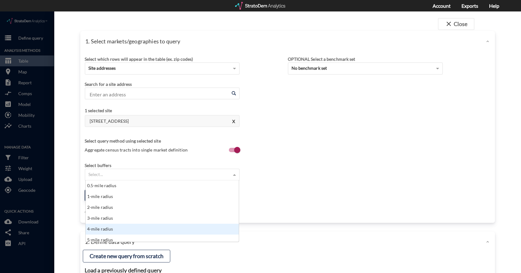
scroll to position [3, 0]
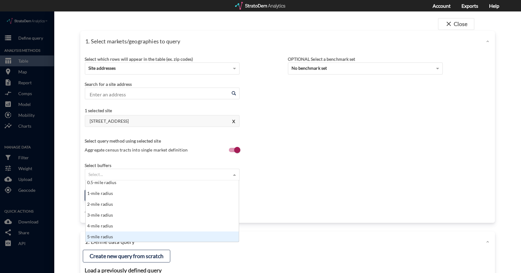
click div "5-mile radius"
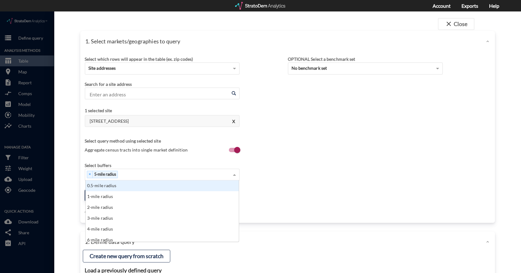
click div "× 5-mile radius"
click div "10-mile radius"
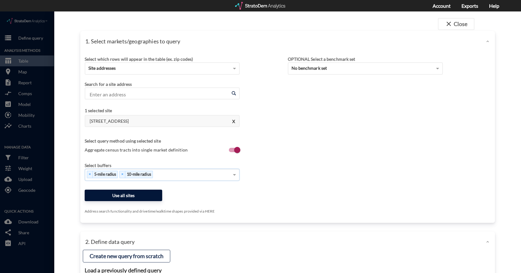
click button "Use all sites"
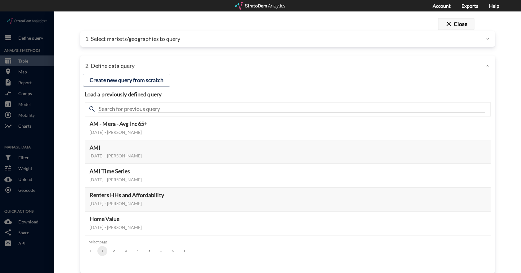
click button "close Close"
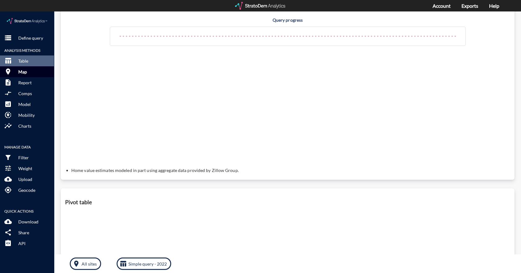
click p "Map"
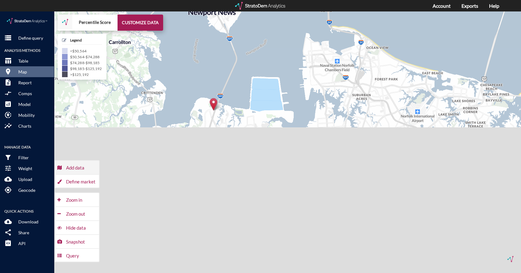
click div "Add data"
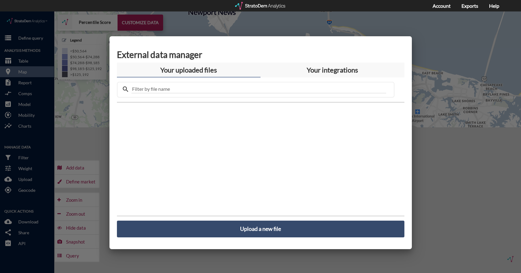
drag, startPoint x: 443, startPoint y: 82, endPoint x: 234, endPoint y: 128, distance: 213.7
click div
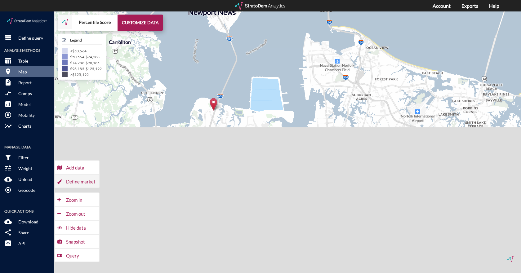
click div "Define market"
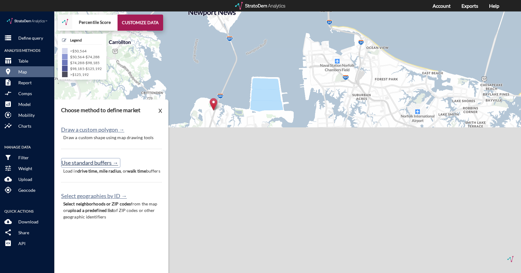
click button "Use standard buffers →"
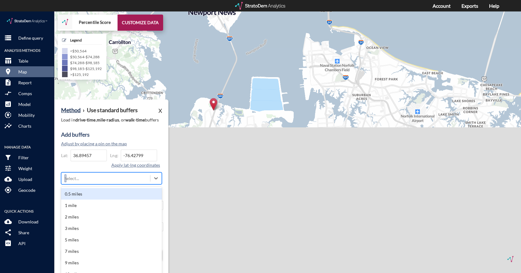
click div "option 0.5 miles focused, 1 of 43. 43 results available. Use Up and Down to cho…"
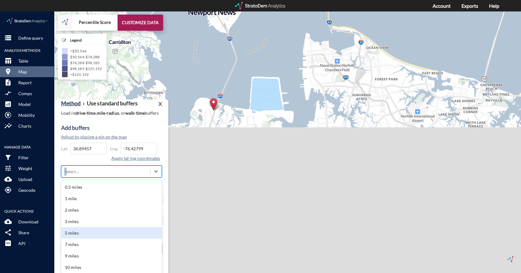
click div "5 miles"
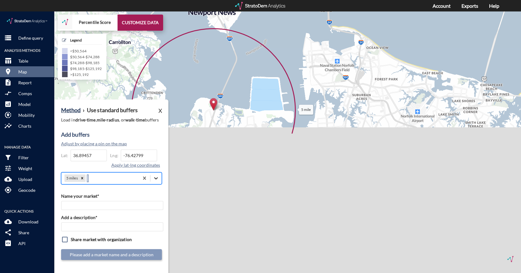
click div "5 miles"
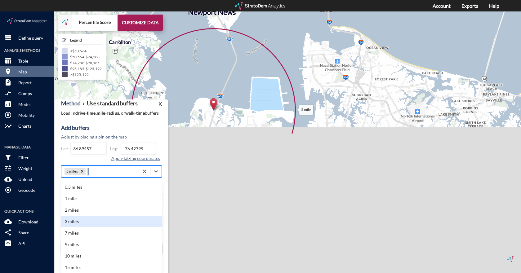
scroll to position [31, 0]
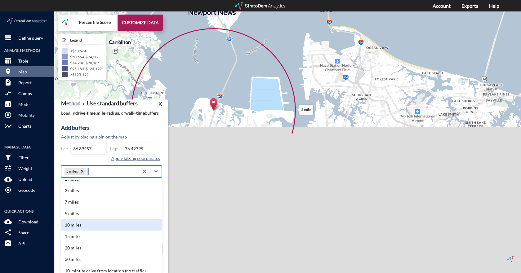
click div "10 miles"
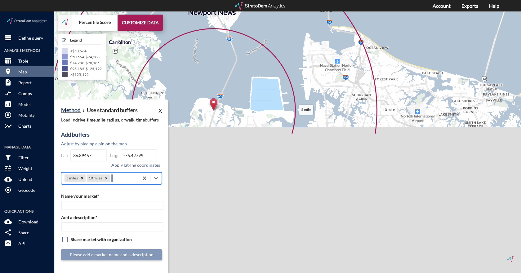
scroll to position [0, 0]
click div "5 mile 10 mile + − Percentile Score CUSTOMIZE DATA Legend < $50,564 $50,564 - $…"
click button "X"
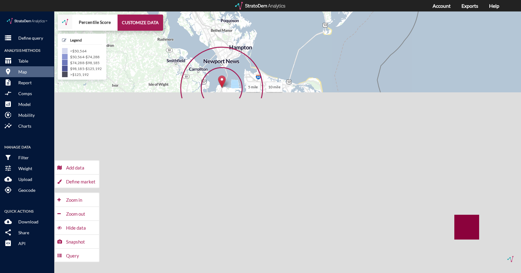
drag, startPoint x: 225, startPoint y: 98, endPoint x: 230, endPoint y: 56, distance: 41.9
click icon
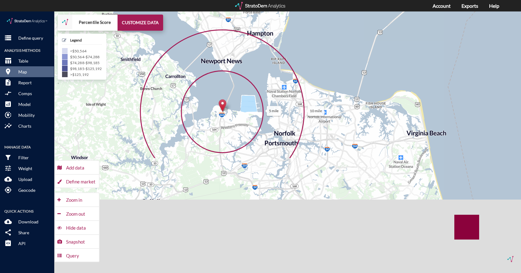
drag, startPoint x: 224, startPoint y: 63, endPoint x: 226, endPoint y: 89, distance: 26.1
click img
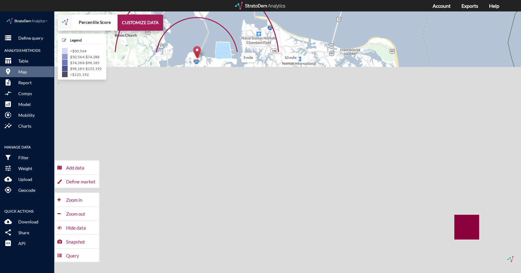
drag, startPoint x: 254, startPoint y: 109, endPoint x: 282, endPoint y: 27, distance: 86.6
click div "5 mile 10 mile + − Percentile Score CUSTOMIZE DATA Legend < $50,564 $50,564 - $…"
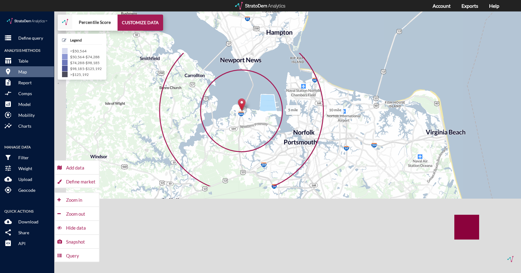
drag, startPoint x: 261, startPoint y: 82, endPoint x: 288, endPoint y: 115, distance: 42.0
click icon
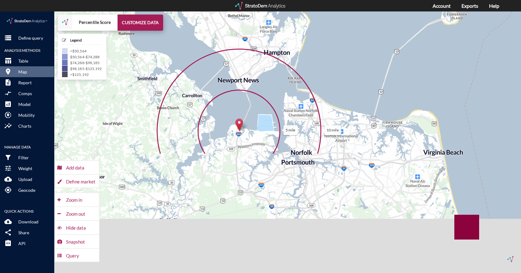
drag, startPoint x: 286, startPoint y: 104, endPoint x: 284, endPoint y: 123, distance: 19.7
click icon
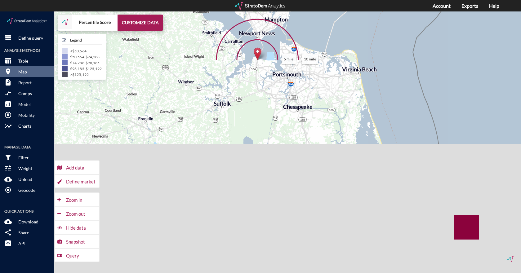
drag, startPoint x: 320, startPoint y: 143, endPoint x: 297, endPoint y: 94, distance: 53.5
click div "5 mile 10 mile + − Percentile Score CUSTOMIZE DATA Legend < $50,564 $50,564 - $…"
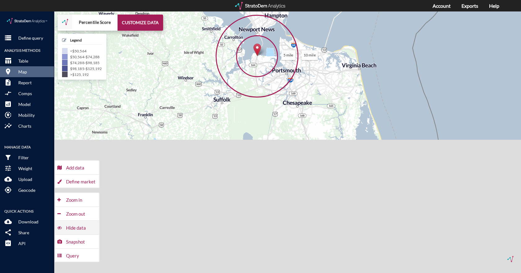
click div "Hide data"
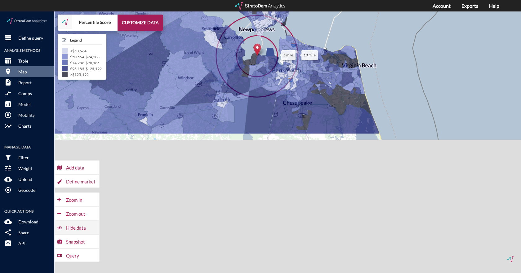
click div "Hide data"
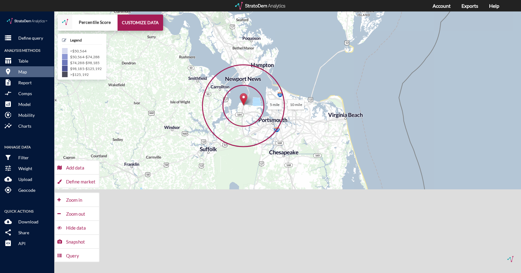
drag, startPoint x: 313, startPoint y: 79, endPoint x: 298, endPoint y: 131, distance: 54.2
click div "5 mile 10 mile + − Percentile Score CUSTOMIZE DATA Legend < $50,564 $50,564 - $…"
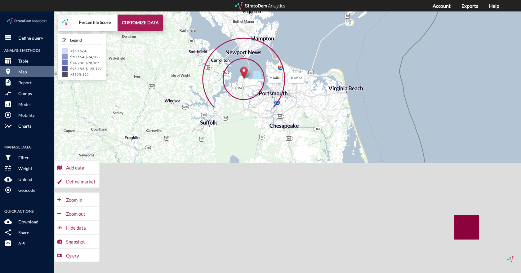
drag, startPoint x: 299, startPoint y: 128, endPoint x: 299, endPoint y: 100, distance: 27.9
click div "5 mile 10 mile + − Percentile Score CUSTOMIZE DATA Legend < $50,564 $50,564 - $…"
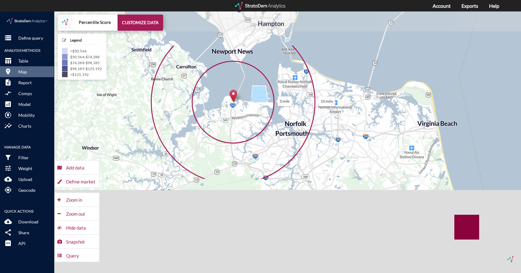
drag, startPoint x: 275, startPoint y: 85, endPoint x: 310, endPoint y: 133, distance: 59.6
click div "5 mile 10 mile + − Percentile Score CUSTOMIZE DATA Legend < $50,564 $50,564 - $…"
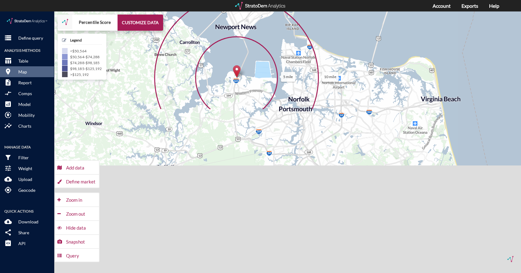
drag, startPoint x: 241, startPoint y: 108, endPoint x: 245, endPoint y: 82, distance: 26.3
click icon
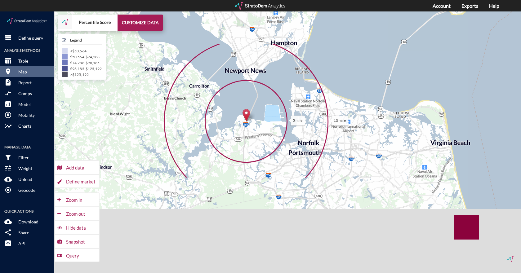
drag, startPoint x: 245, startPoint y: 82, endPoint x: 254, endPoint y: 128, distance: 47.1
click icon
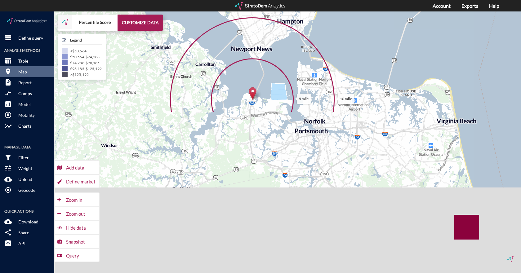
drag, startPoint x: 307, startPoint y: 153, endPoint x: 314, endPoint y: 127, distance: 27.2
click div "5 mile 10 mile + − Percentile Score CUSTOMIZE DATA Legend < $50,564 $50,564 - $…"
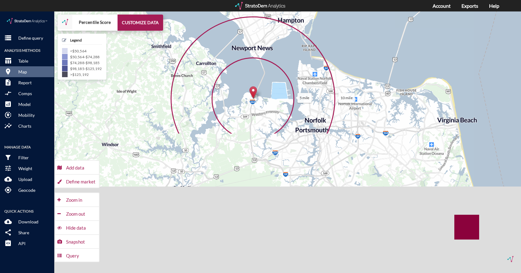
click div "© StratoDem Analytics, LLC. All rights reserved. Leaflet | OpenStreetMap"
drag, startPoint x: 387, startPoint y: 228, endPoint x: 382, endPoint y: 221, distance: 9.2
click div "5 mile 10 mile + − Percentile Score CUSTOMIZE DATA Legend < $50,564 $50,564 - $…"
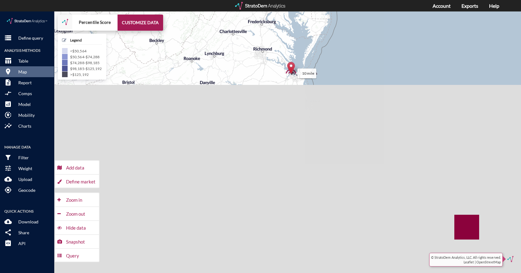
drag, startPoint x: 342, startPoint y: 139, endPoint x: 299, endPoint y: 78, distance: 74.8
click div "5 mile 10 mile + − Percentile Score CUSTOMIZE DATA Legend < $50,564 $50,564 - $…"
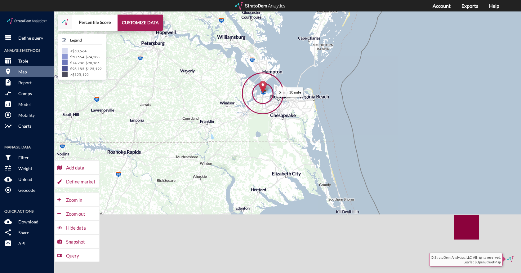
drag, startPoint x: 323, startPoint y: 80, endPoint x: 315, endPoint y: 111, distance: 32.3
click div "5 mile 10 mile + − Percentile Score CUSTOMIZE DATA Legend < $50,564 $50,564 - $…"
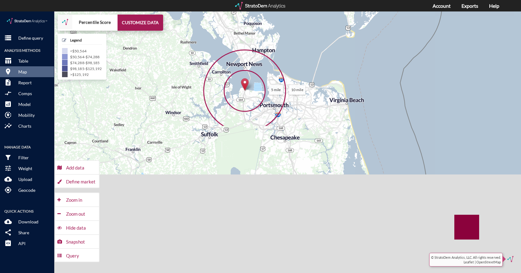
drag, startPoint x: 281, startPoint y: 114, endPoint x: 282, endPoint y: 108, distance: 6.2
click div "5 mile 10 mile + − Percentile Score CUSTOMIZE DATA Legend < $50,564 $50,564 - $…"
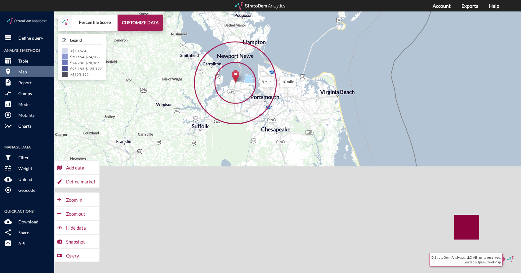
drag, startPoint x: 303, startPoint y: 116, endPoint x: 296, endPoint y: 114, distance: 6.6
click div "5 mile 10 mile + − Percentile Score CUSTOMIZE DATA Legend < $50,564 $50,564 - $…"
click at [468, 5] on link "Exports" at bounding box center [469, 6] width 17 height 6
click div "Define market"
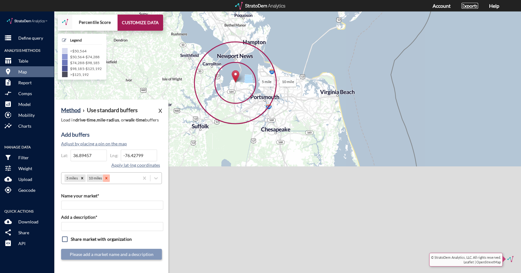
click div
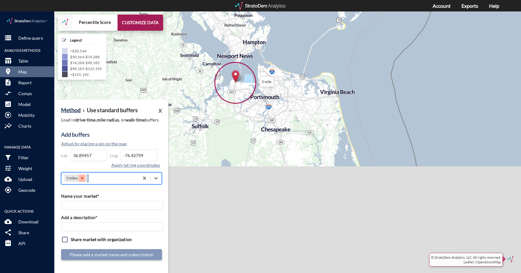
click icon
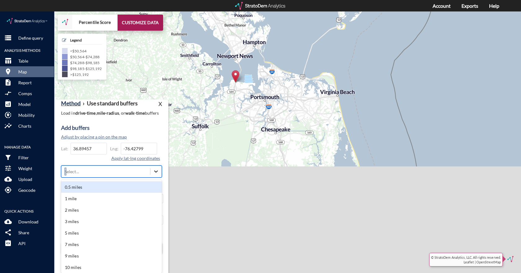
click div "option 5 miles, deselected. option 0.5 miles focused, 1 of 43. 43 results avail…"
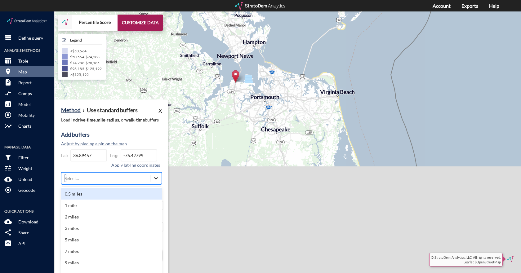
click div "Add buffers Adjust by placing a pin on the map Lat: 36.89457 Lng: -76.42799 App…"
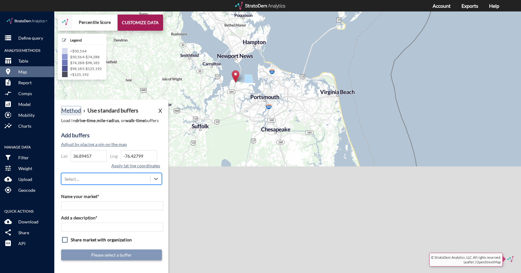
click button "Method"
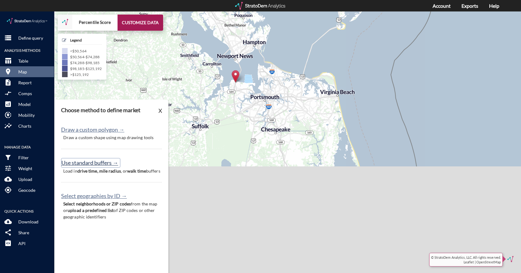
click button "Use standard buffers →"
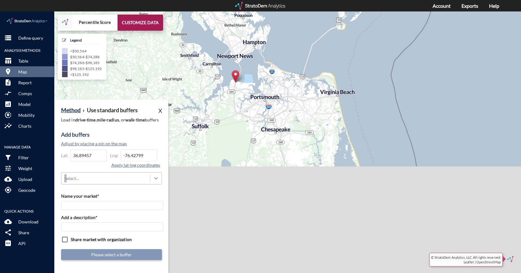
scroll to position [13, 0]
click div "Method › Use standard buffers X Load in drive-time , mile-radius , or walk-time…"
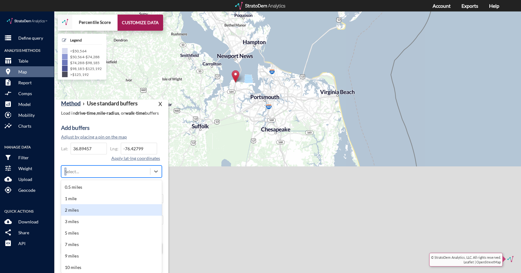
scroll to position [155, 0]
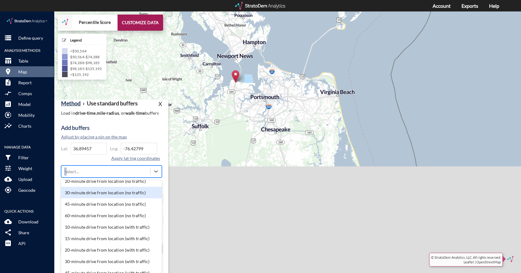
click div "30-minute drive from location (no traffic)"
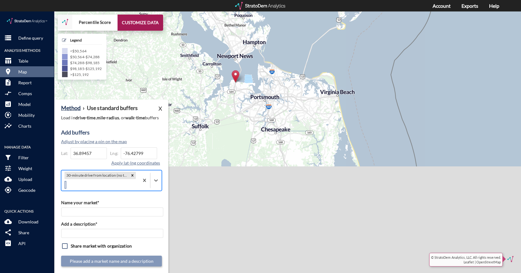
scroll to position [9, 0]
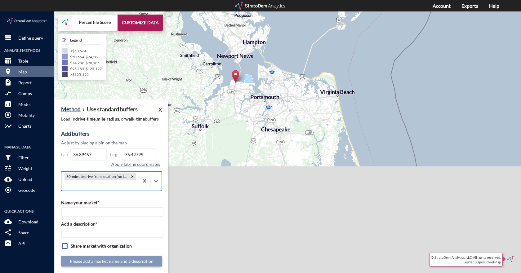
click div "Method › Use standard buffers X Load in drive-time , mile-radius , or walk-time…"
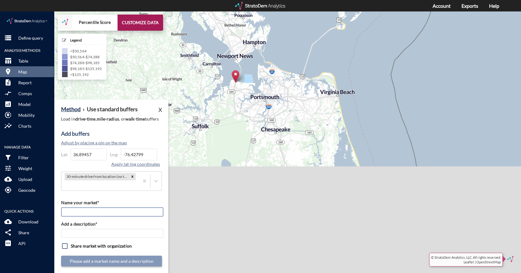
click input "Name your market*"
type input "suffolk"
click input "Add a description*"
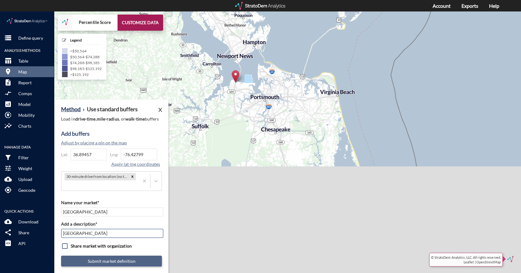
type input "suffolk"
click button "Submit market definition"
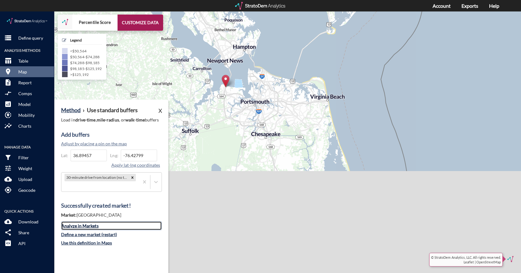
click link "Analyze in Markets"
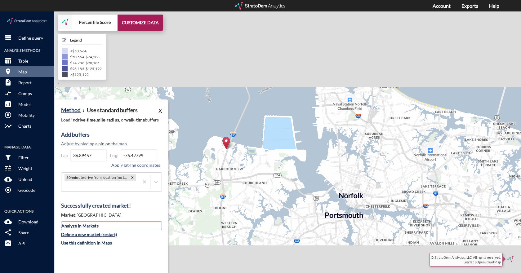
scroll to position [210, 0]
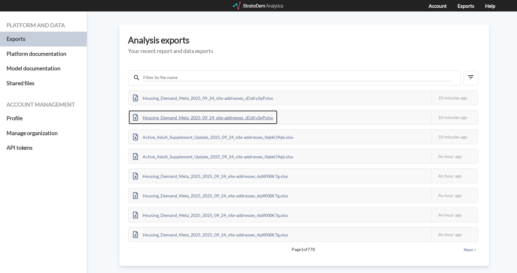
click at [220, 121] on div "Housing_Demand_Meta_2025_09_24_site-addresses_zDzKy2qP.xlsx" at bounding box center [203, 117] width 149 height 14
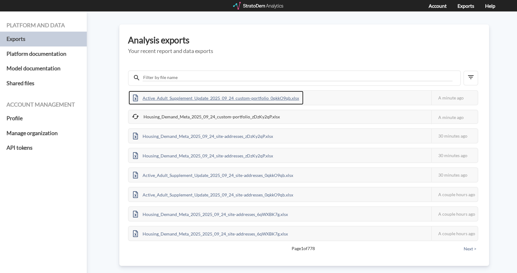
click at [206, 99] on div "Active_Adult_Supplement_Update_2025_09_24_custom-portfolio_0qkkO9qb.xlsx" at bounding box center [216, 98] width 175 height 14
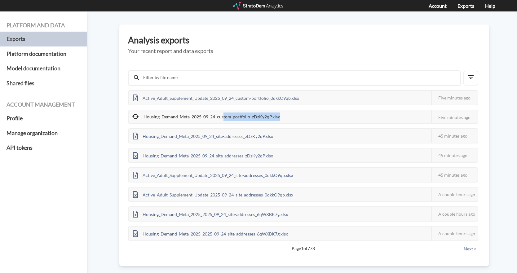
drag, startPoint x: 222, startPoint y: 116, endPoint x: 289, endPoint y: 117, distance: 67.3
click at [289, 117] on div "Housing_Demand_Meta_2025_09_24_custom-portfolio_zDzKy2qP.xlsx This job failed T…" at bounding box center [303, 117] width 350 height 14
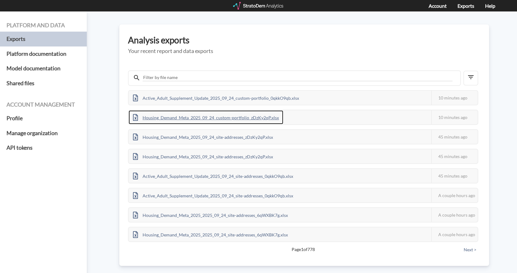
click at [178, 117] on div "Housing_Demand_Meta_2025_09_24_custom-portfolio_zDzKy2qP.xlsx" at bounding box center [206, 117] width 155 height 14
